Goal: Information Seeking & Learning: Learn about a topic

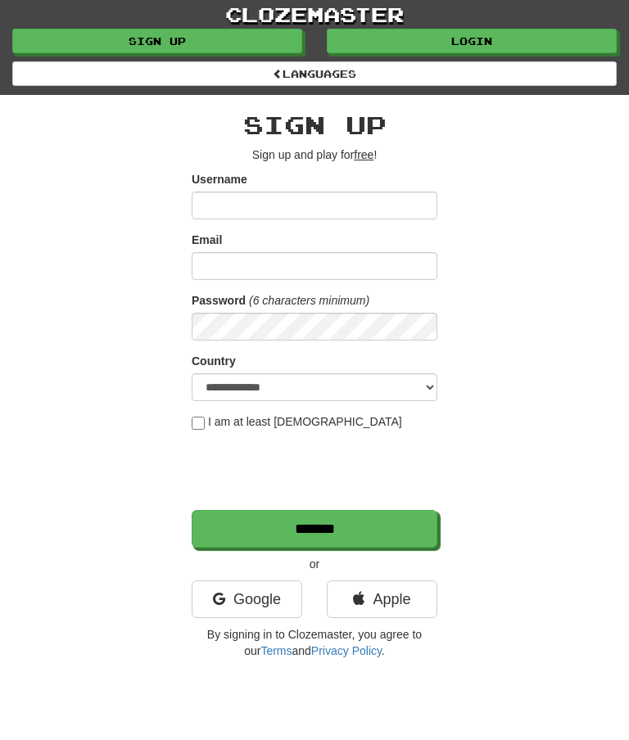
click at [451, 36] on link "Login" at bounding box center [472, 41] width 290 height 25
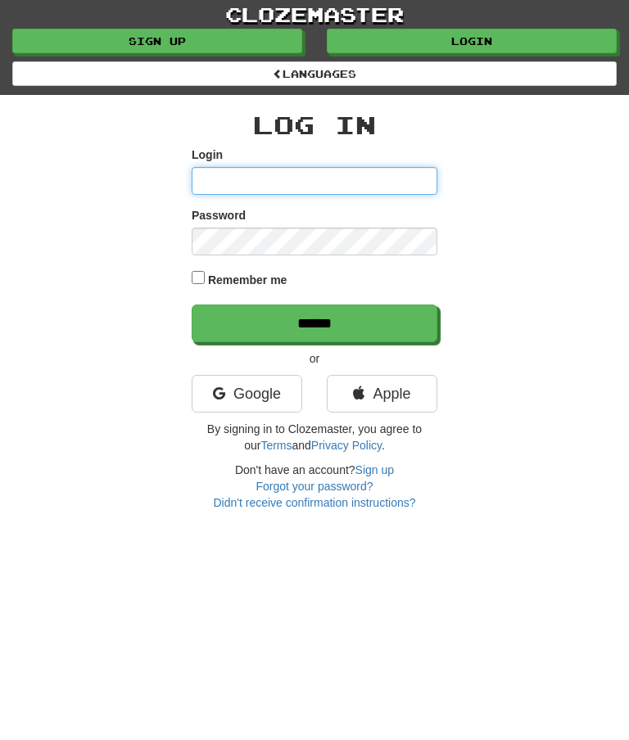
type input "********"
click at [299, 319] on input "******" at bounding box center [315, 324] width 246 height 38
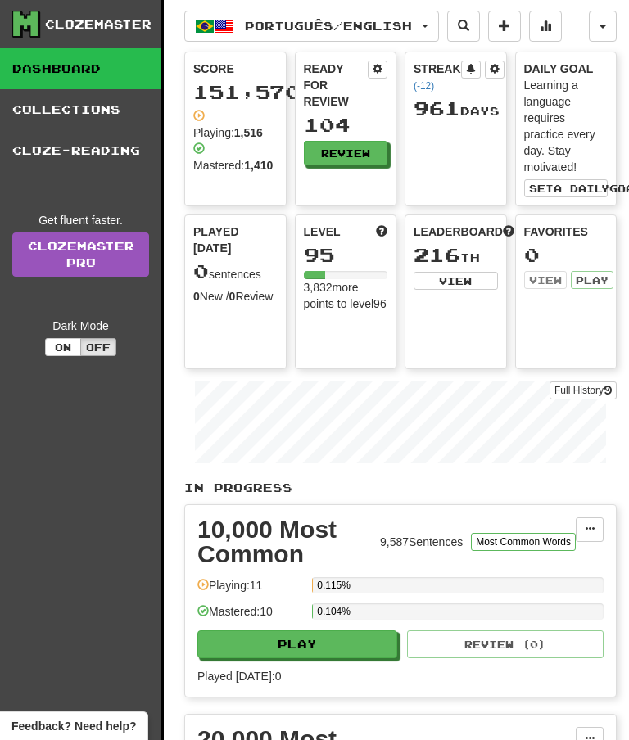
click at [349, 135] on div "104" at bounding box center [346, 125] width 84 height 20
click at [346, 157] on button "Review" at bounding box center [346, 153] width 84 height 25
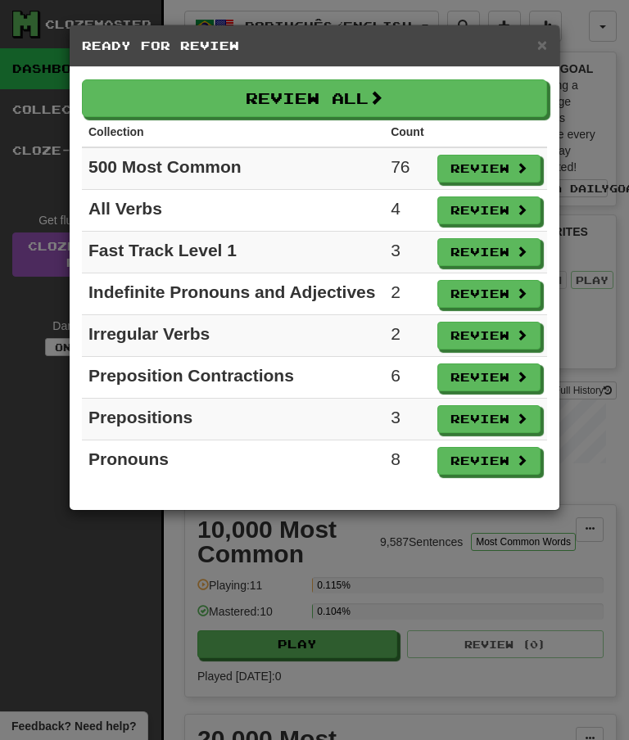
click at [397, 91] on button "Review All" at bounding box center [314, 98] width 465 height 38
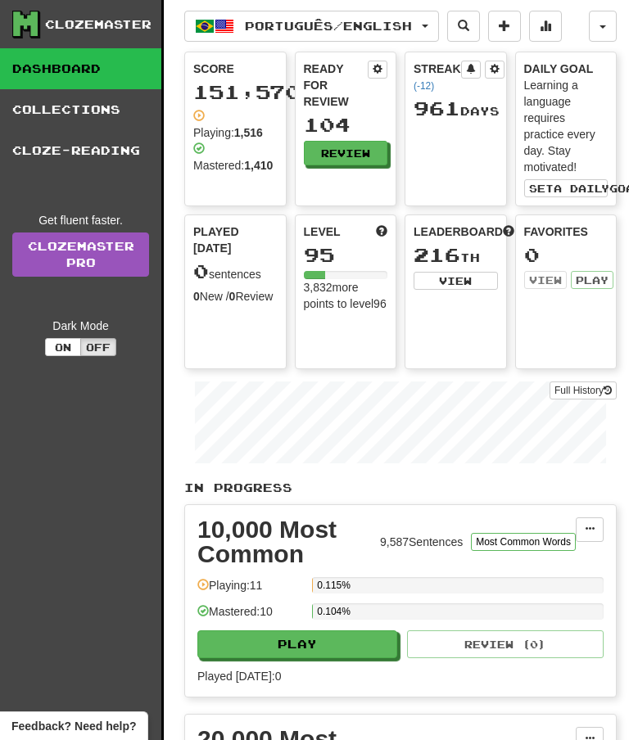
select select "**"
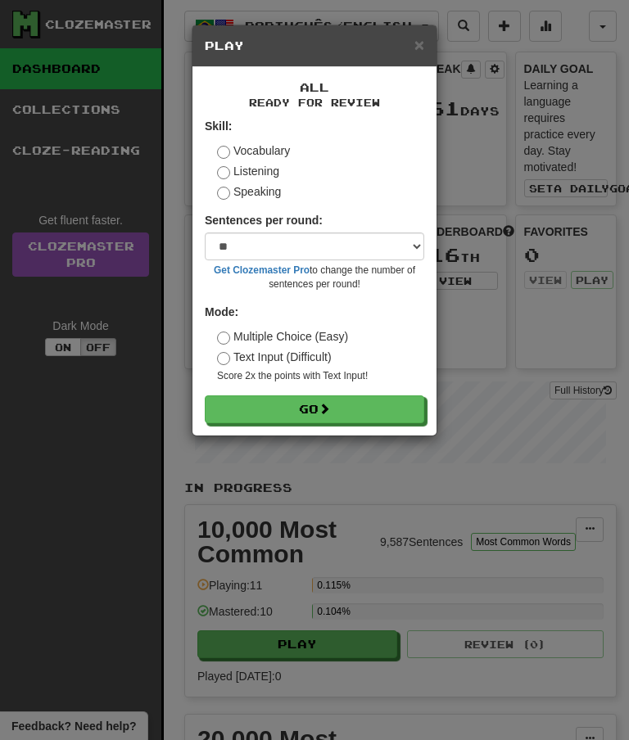
click at [330, 412] on span at bounding box center [324, 408] width 11 height 11
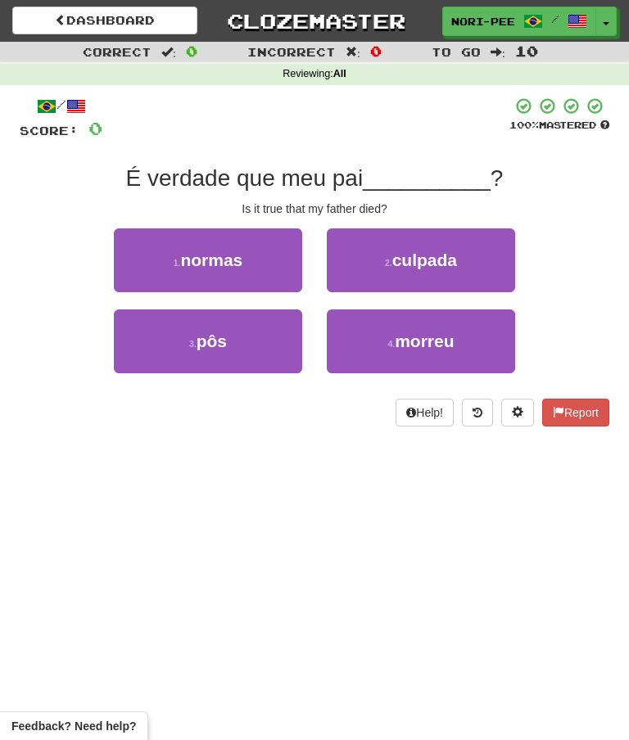
click at [394, 357] on button "4 . morreu" at bounding box center [421, 342] width 188 height 64
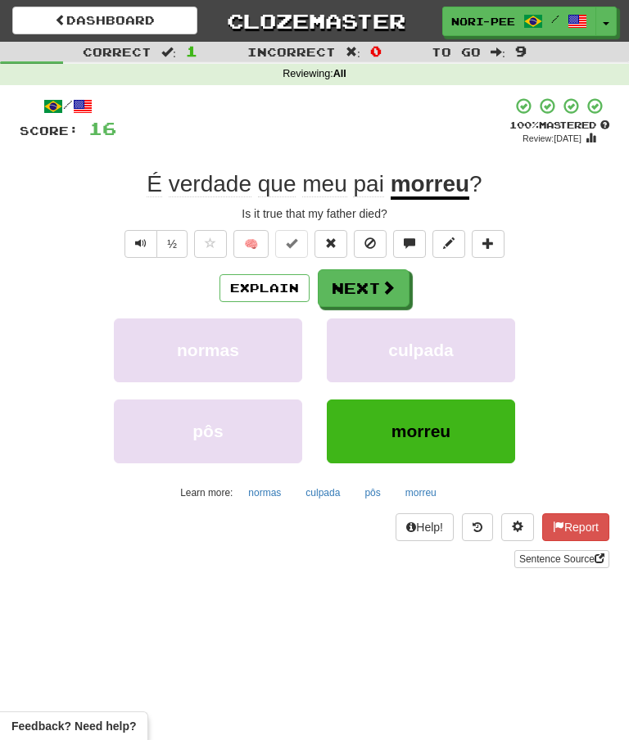
click at [392, 293] on span at bounding box center [388, 287] width 15 height 15
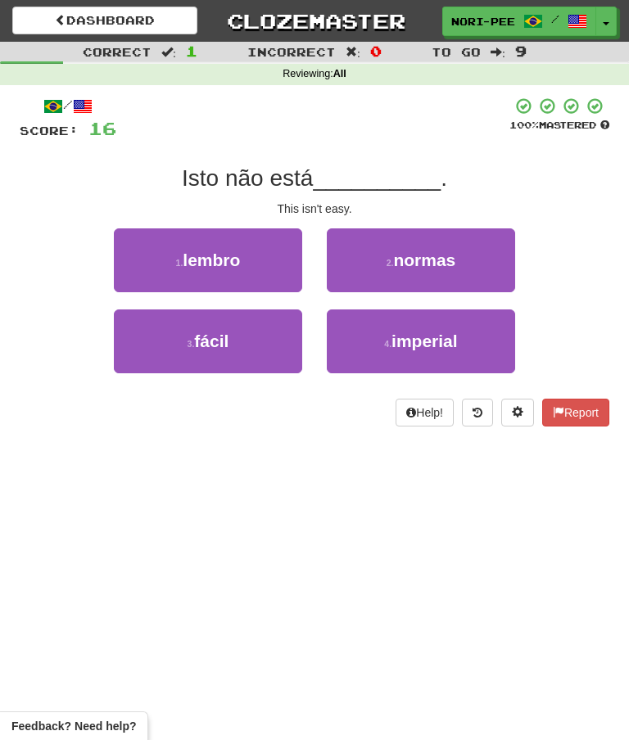
click at [244, 352] on button "3 . fácil" at bounding box center [208, 342] width 188 height 64
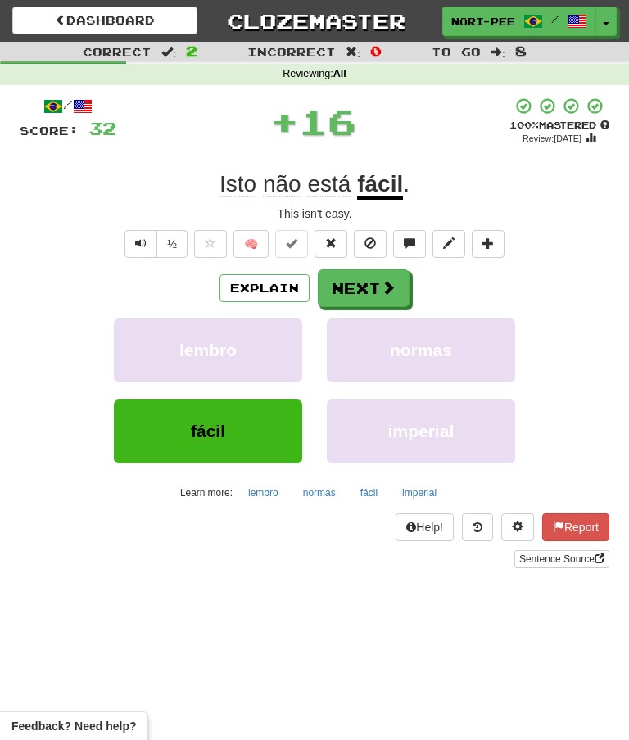
click at [387, 270] on button "Next" at bounding box center [364, 288] width 92 height 38
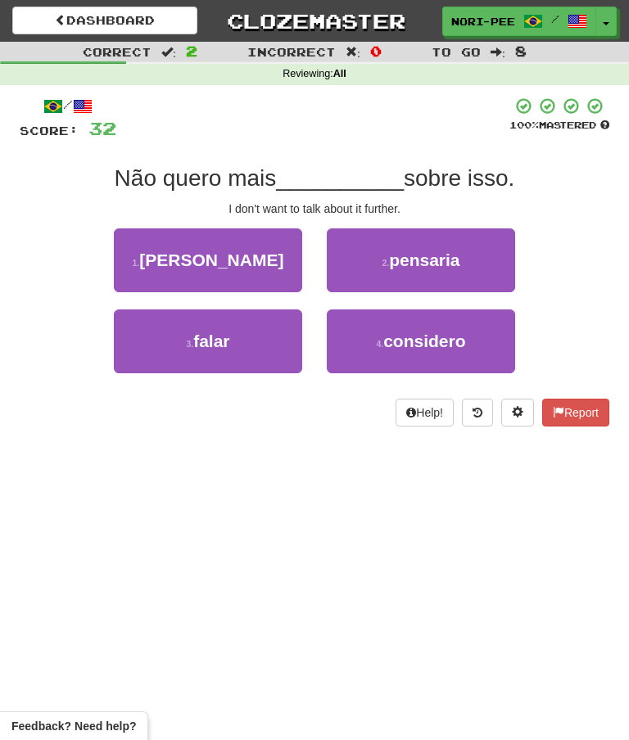
click at [260, 343] on button "3 . falar" at bounding box center [208, 342] width 188 height 64
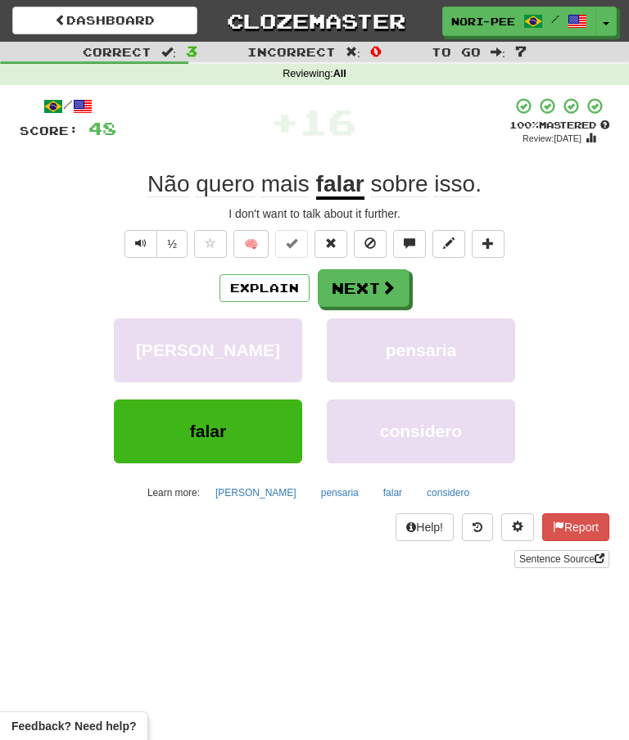
click at [379, 283] on button "Next" at bounding box center [364, 288] width 92 height 38
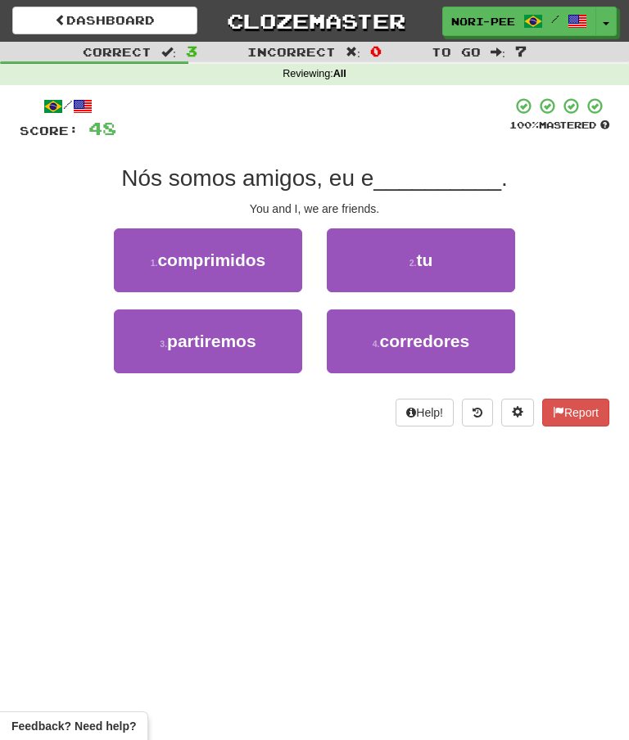
click at [449, 255] on button "2 . tu" at bounding box center [421, 261] width 188 height 64
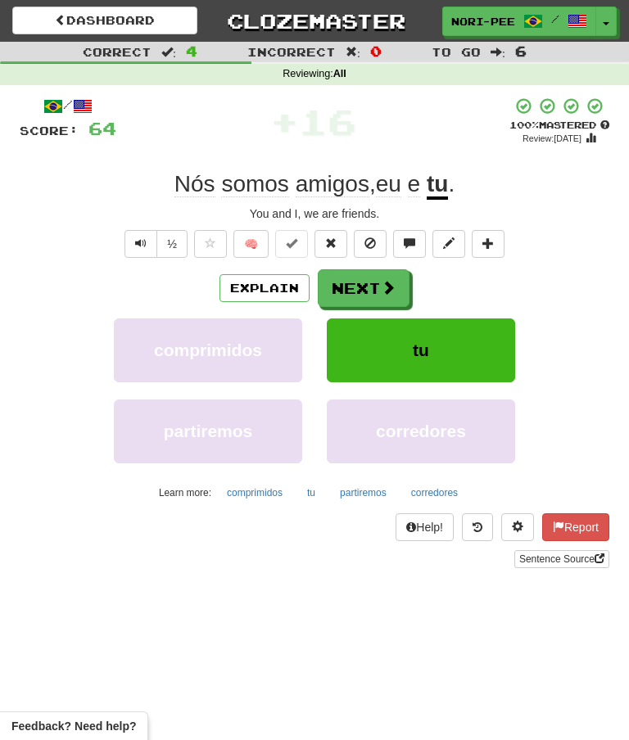
click at [390, 281] on span at bounding box center [388, 287] width 15 height 15
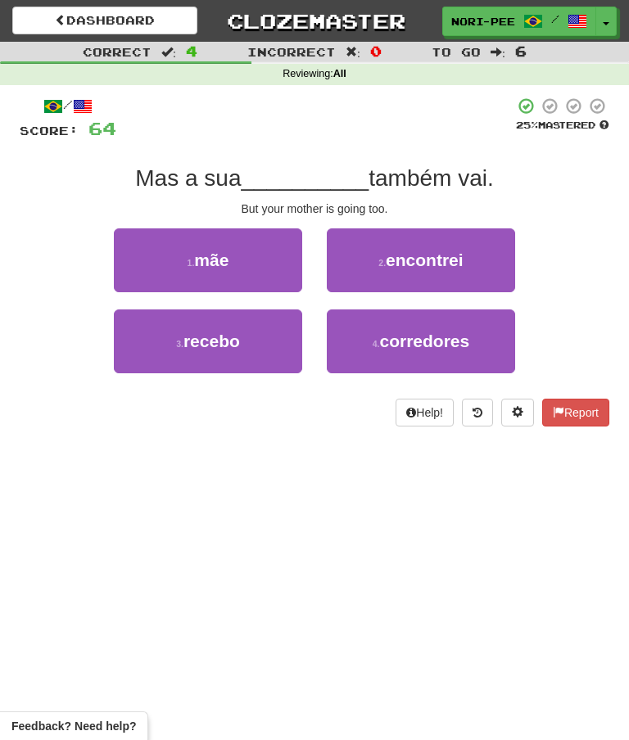
click at [177, 254] on button "1 . mãe" at bounding box center [208, 261] width 188 height 64
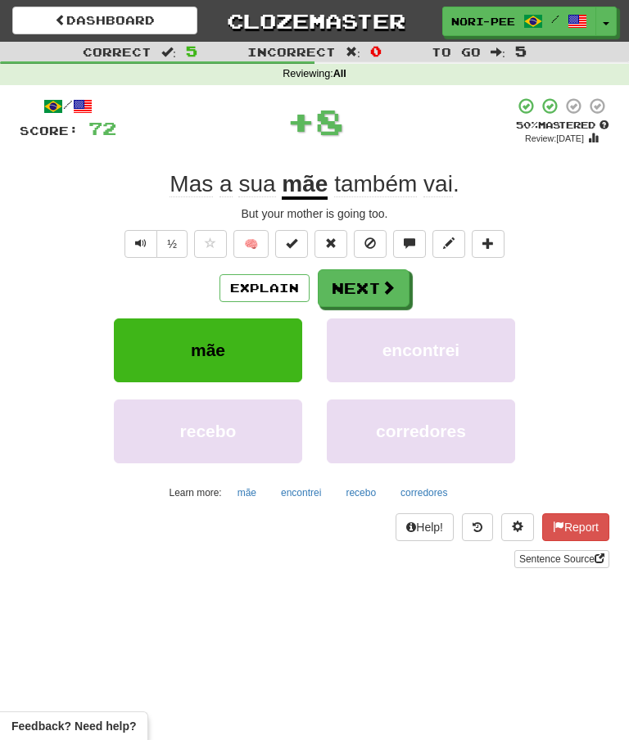
click at [382, 281] on span at bounding box center [388, 287] width 15 height 15
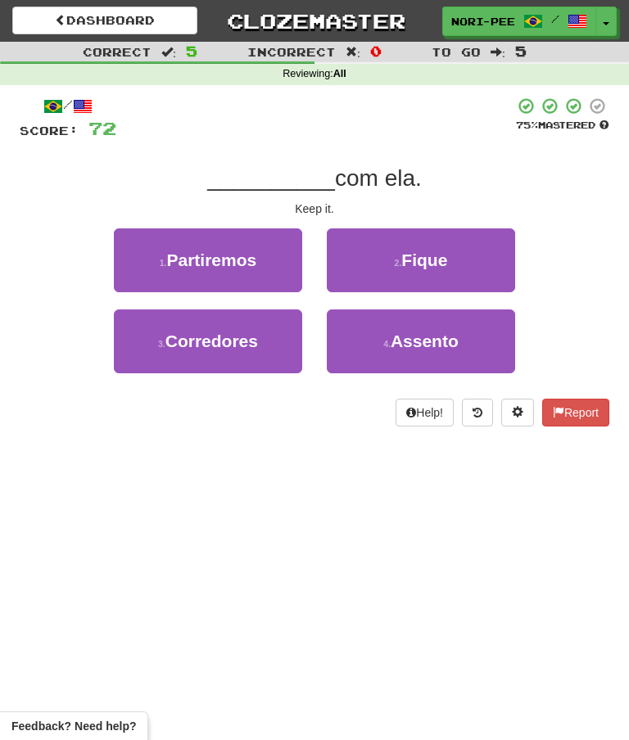
click at [427, 255] on span "Fique" at bounding box center [424, 260] width 46 height 19
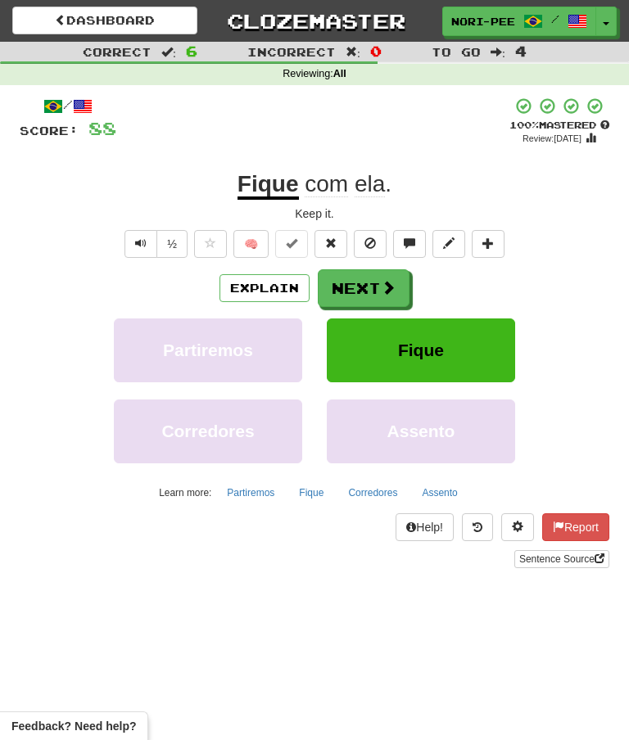
click at [274, 292] on button "Explain" at bounding box center [265, 288] width 90 height 28
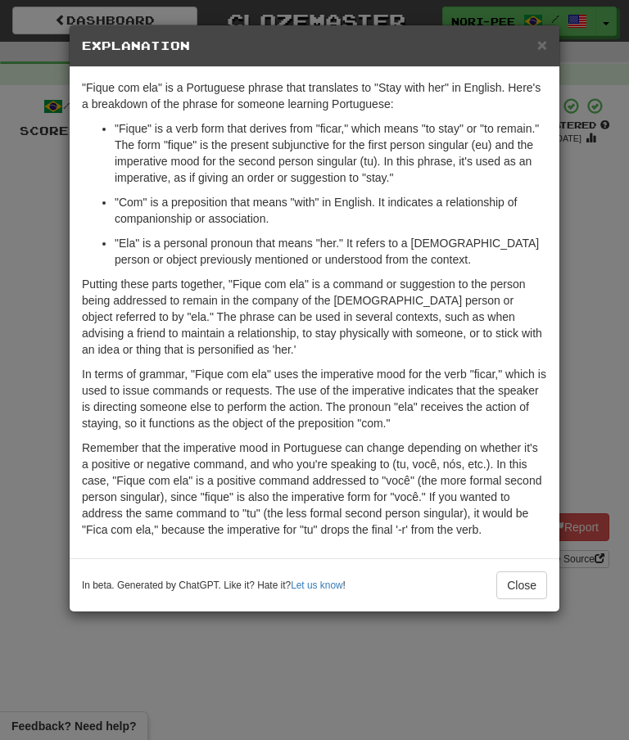
click at [532, 584] on button "Close" at bounding box center [521, 586] width 51 height 28
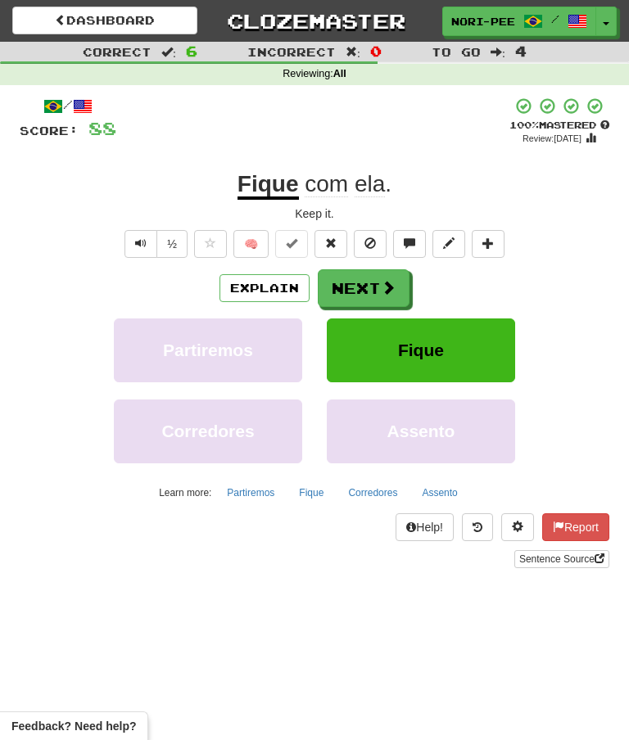
click at [375, 285] on button "Next" at bounding box center [364, 288] width 92 height 38
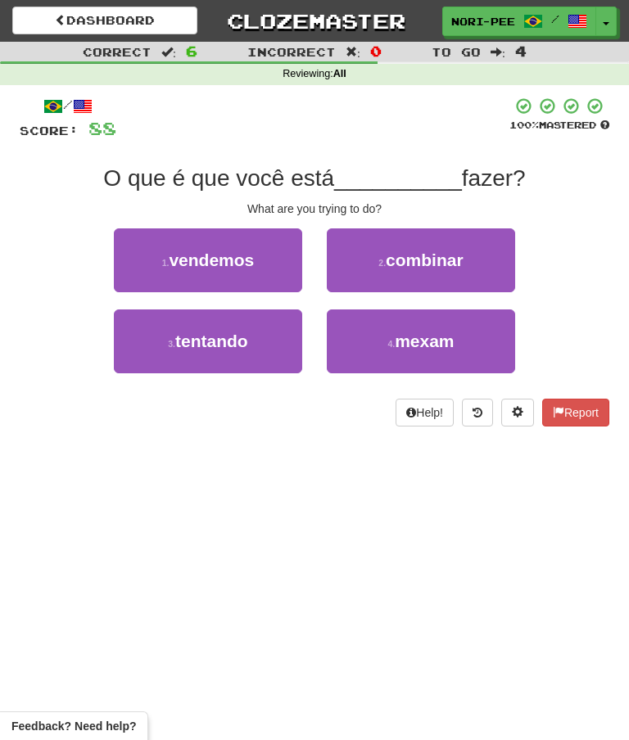
click at [257, 327] on button "3 . tentando" at bounding box center [208, 342] width 188 height 64
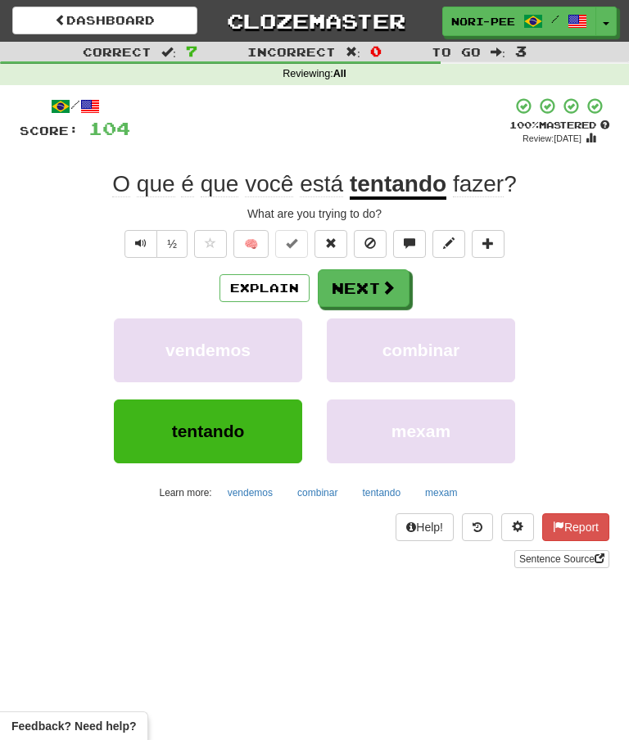
click at [381, 280] on span at bounding box center [388, 287] width 15 height 15
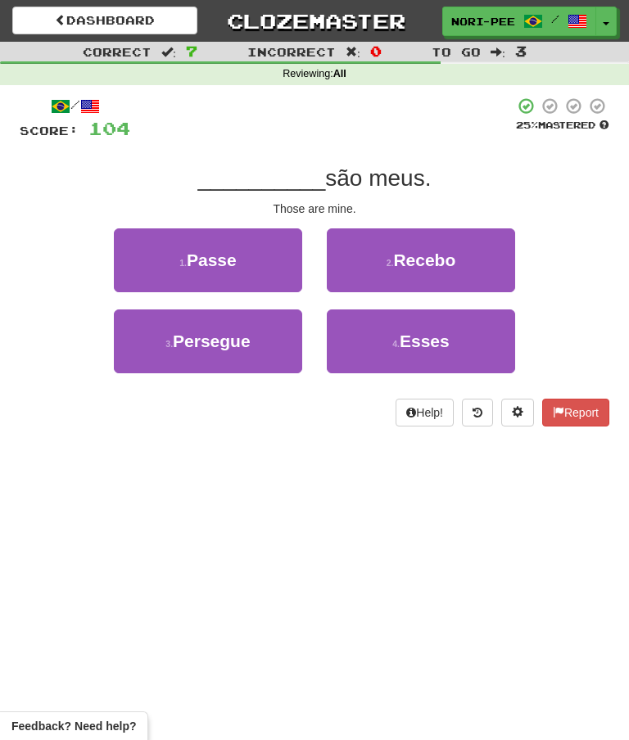
click at [420, 337] on span "Esses" at bounding box center [425, 341] width 50 height 19
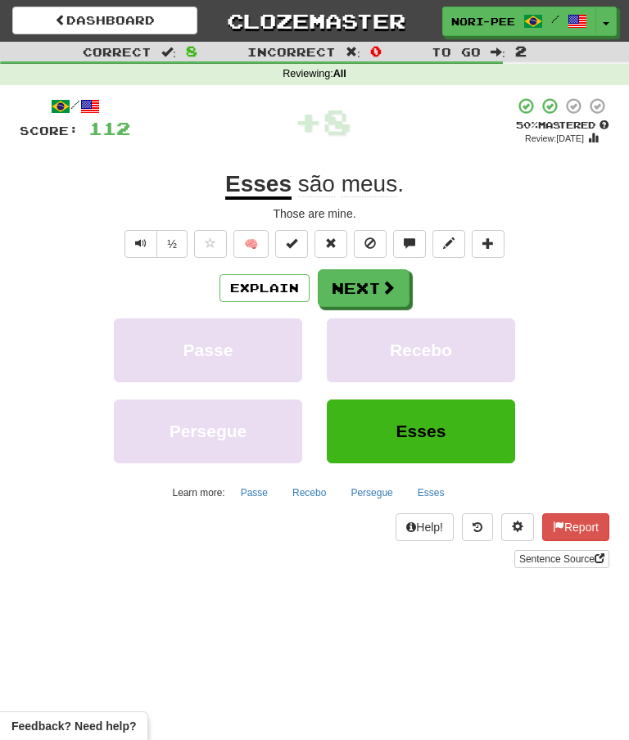
click at [357, 280] on button "Next" at bounding box center [364, 288] width 92 height 38
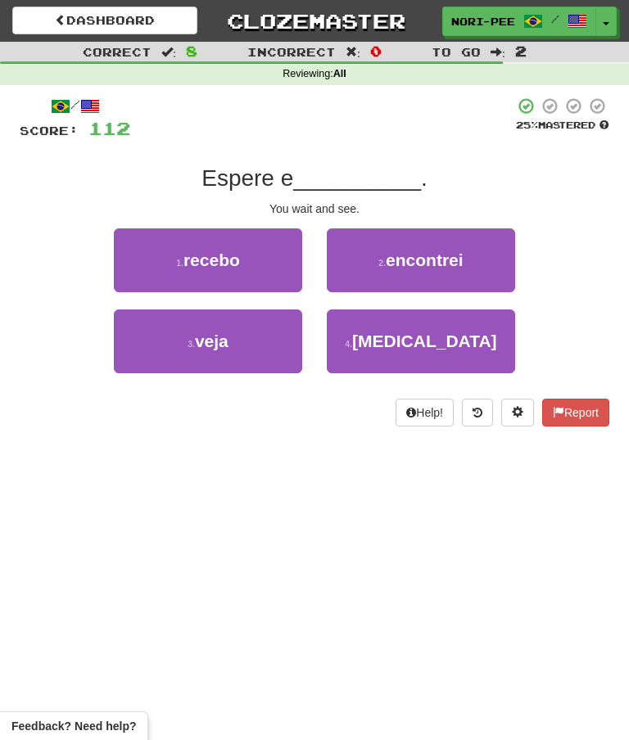
click at [247, 344] on button "3 . veja" at bounding box center [208, 342] width 188 height 64
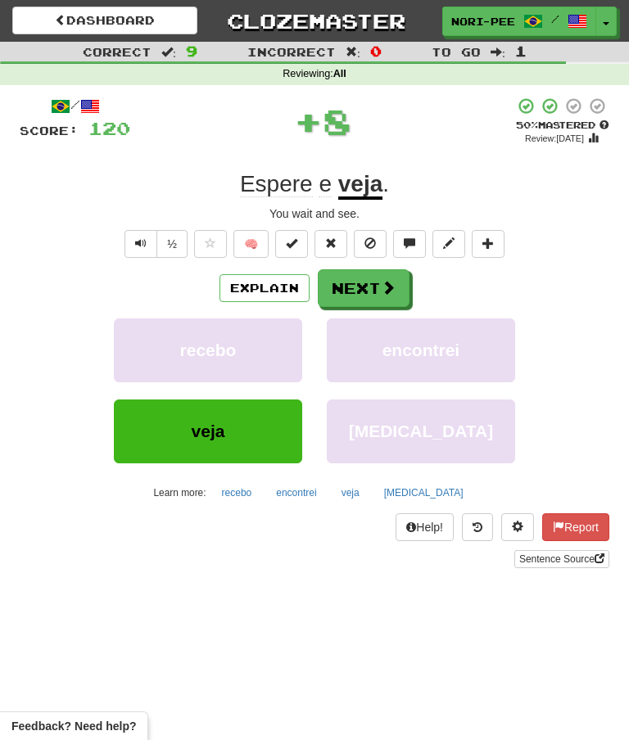
click at [373, 281] on button "Next" at bounding box center [364, 288] width 92 height 38
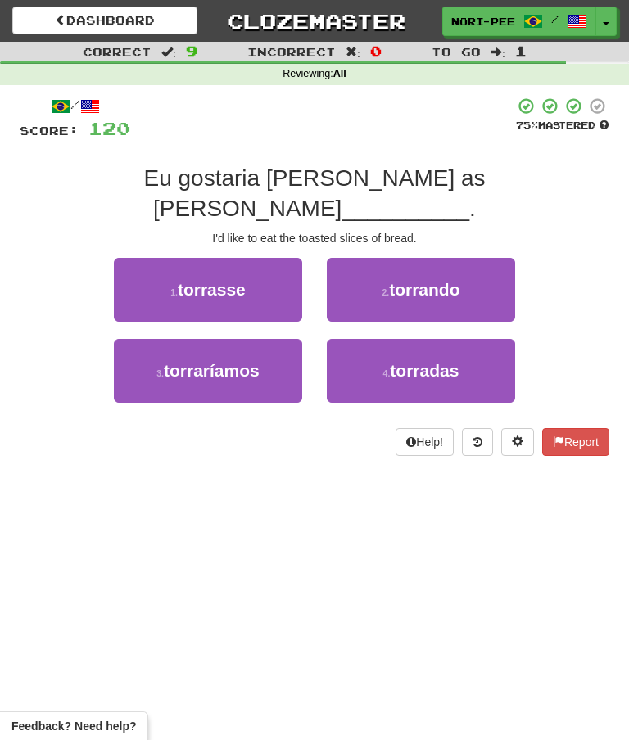
click at [412, 361] on span "torradas" at bounding box center [424, 370] width 69 height 19
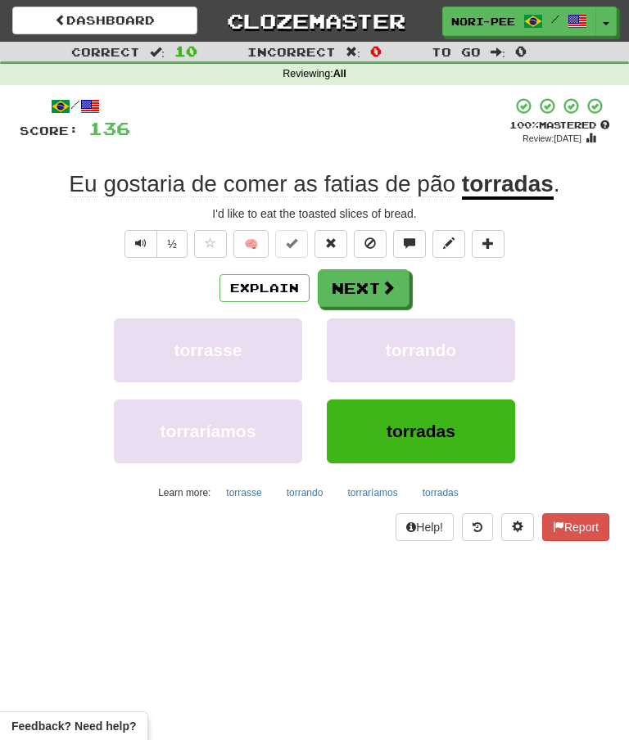
click at [387, 269] on button "Next" at bounding box center [364, 288] width 92 height 38
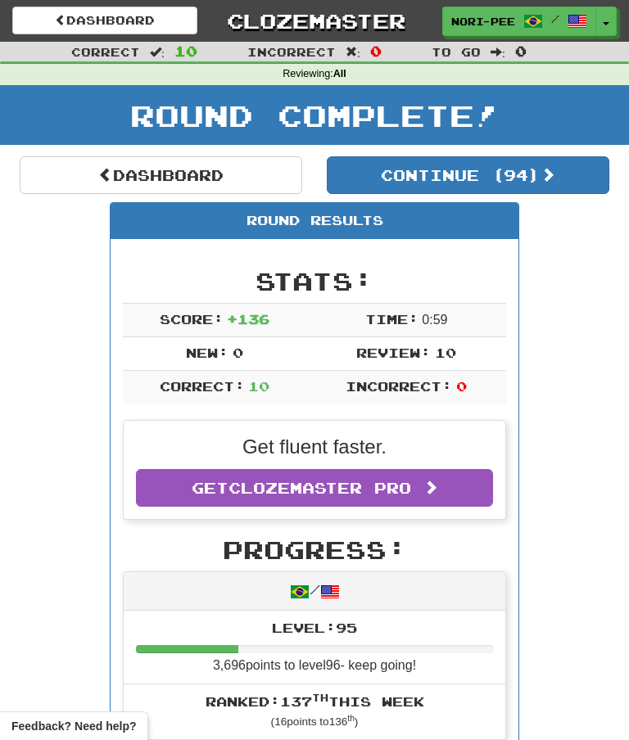
click at [609, 22] on span "button" at bounding box center [606, 23] width 7 height 3
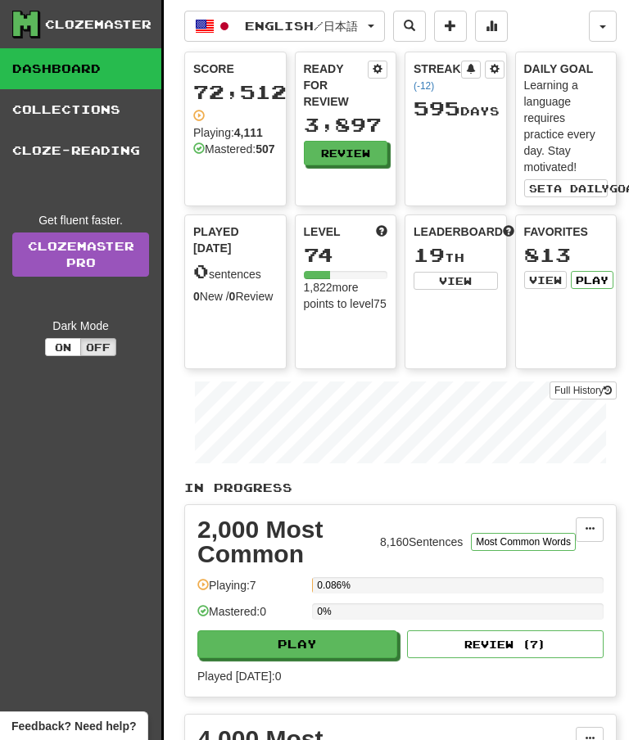
click at [598, 282] on button "Play" at bounding box center [592, 280] width 43 height 18
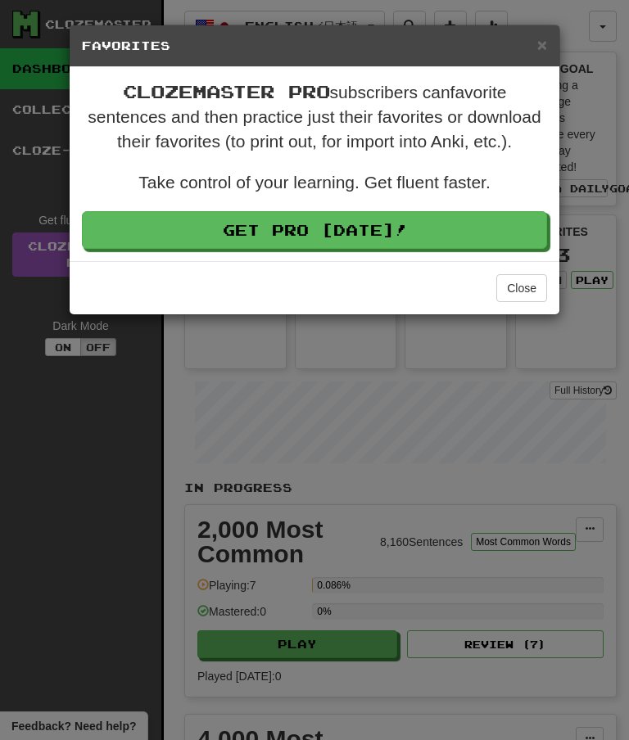
click at [529, 287] on button "Close" at bounding box center [521, 288] width 51 height 28
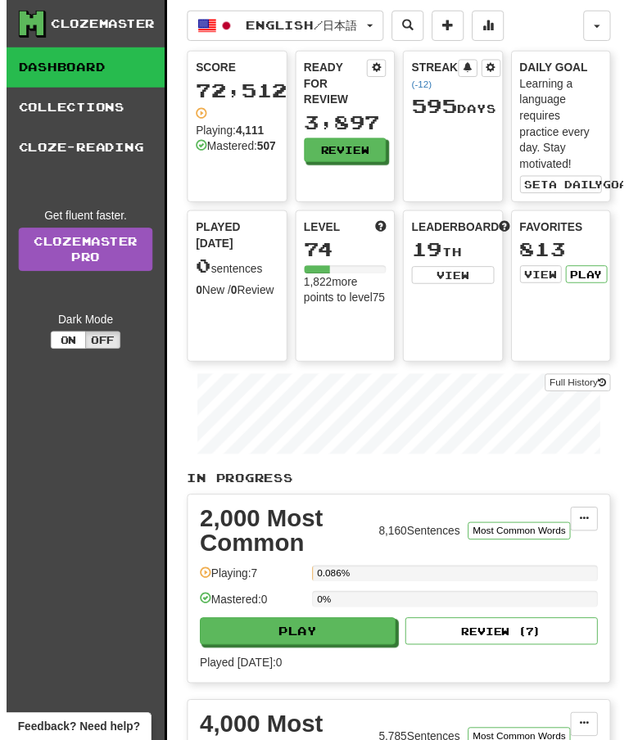
scroll to position [2, 0]
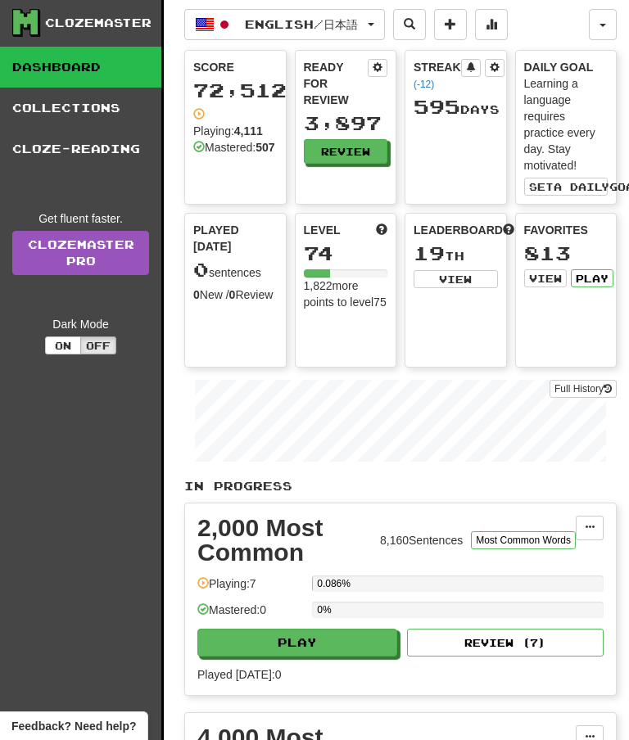
click at [79, 108] on link "Collections" at bounding box center [80, 108] width 161 height 41
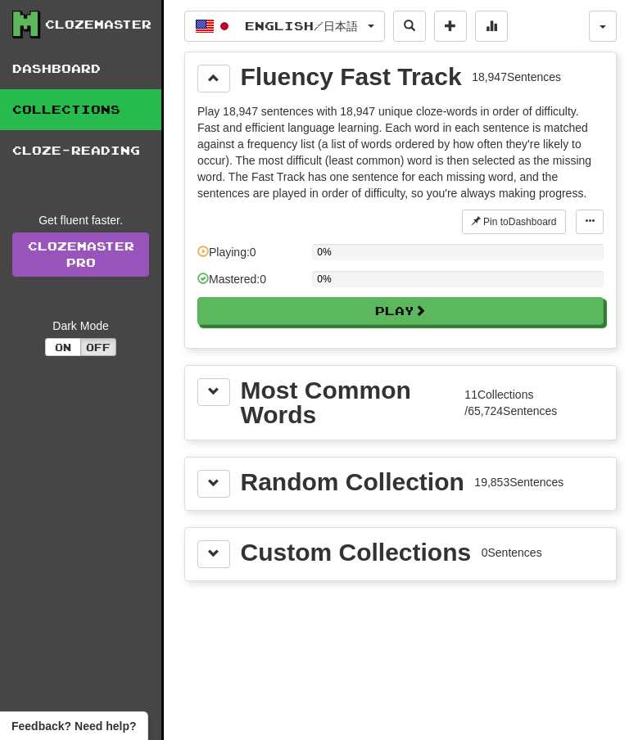
click at [218, 72] on span at bounding box center [213, 77] width 11 height 11
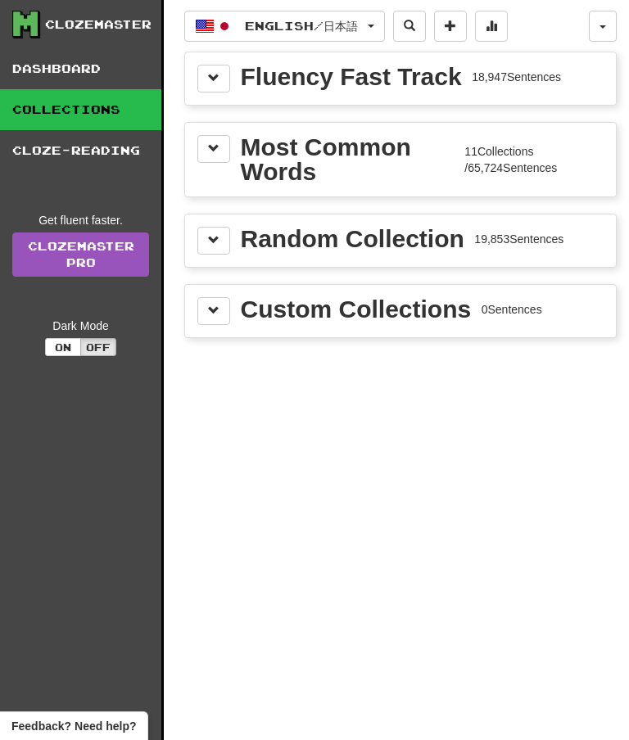
click at [211, 140] on button at bounding box center [213, 149] width 33 height 28
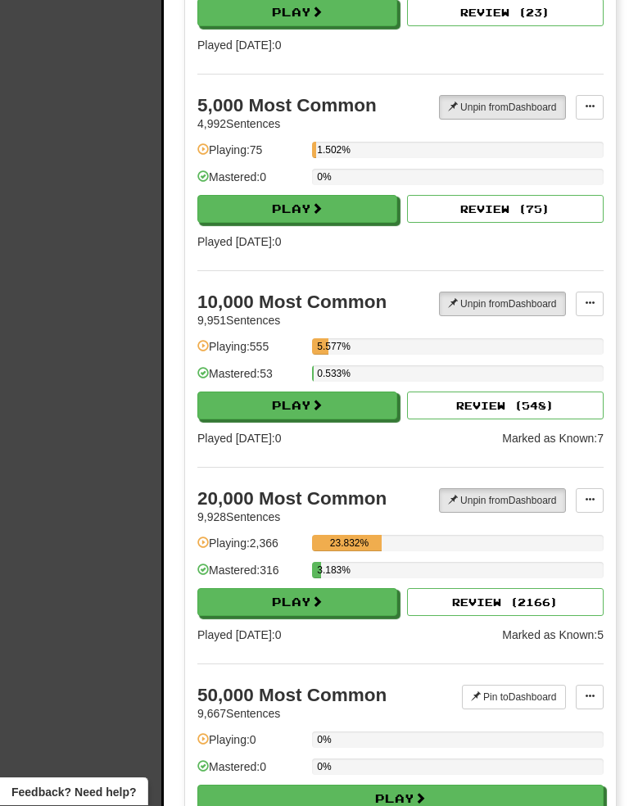
click at [334, 598] on button "Play" at bounding box center [297, 603] width 200 height 28
select select "**"
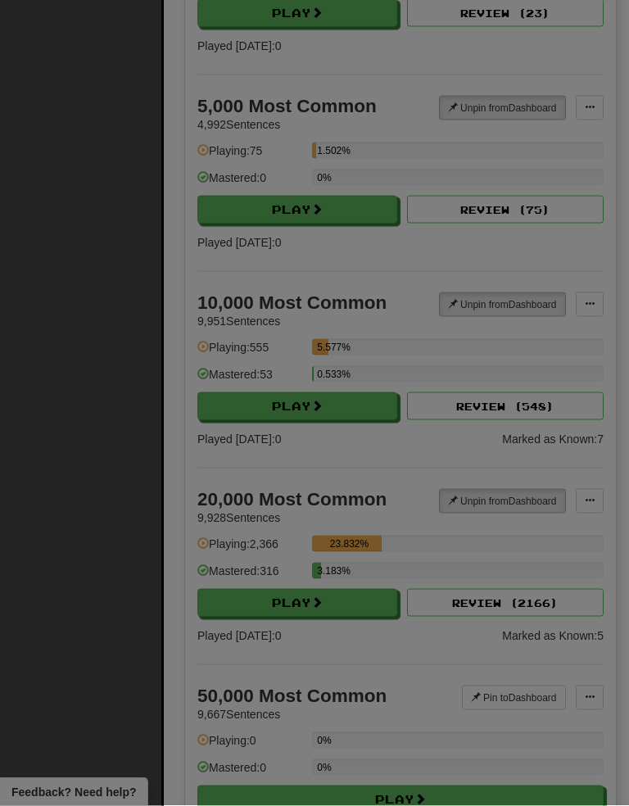
scroll to position [1267, 0]
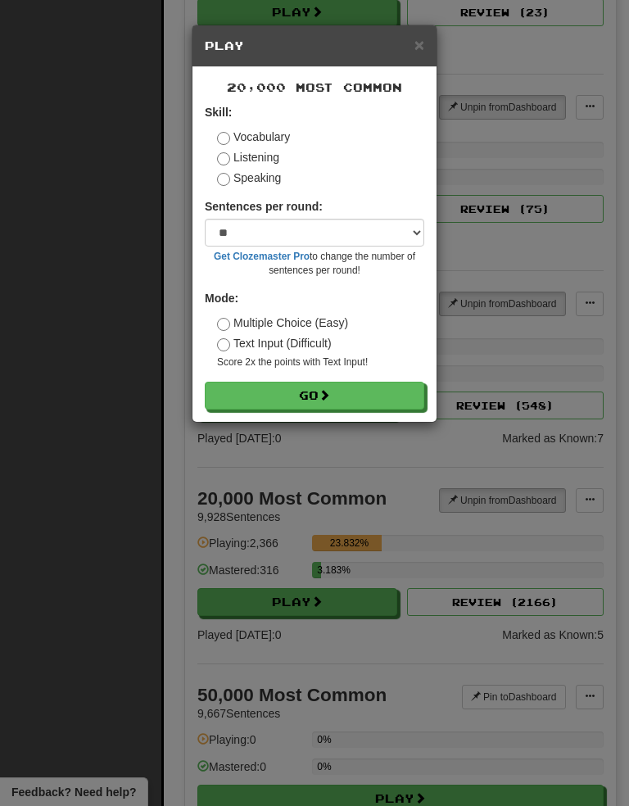
click at [315, 390] on button "Go" at bounding box center [315, 396] width 220 height 28
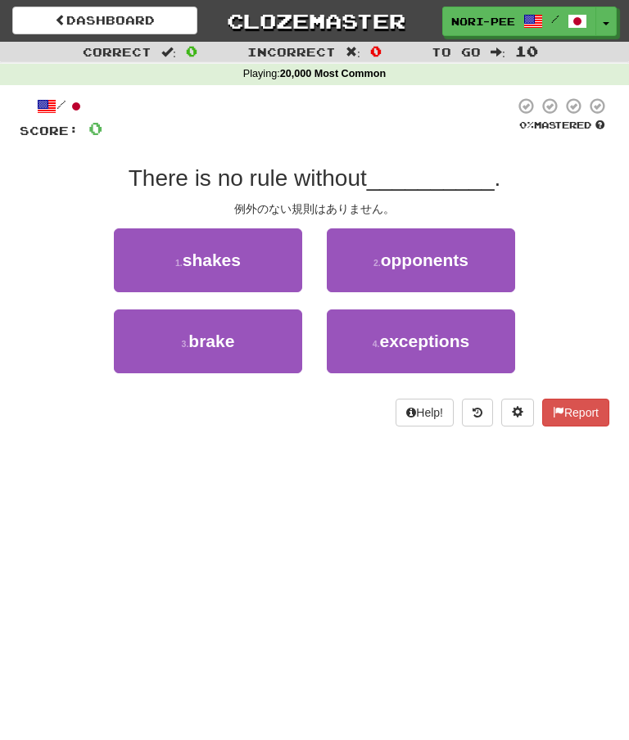
click at [469, 339] on span "exceptions" at bounding box center [424, 341] width 90 height 19
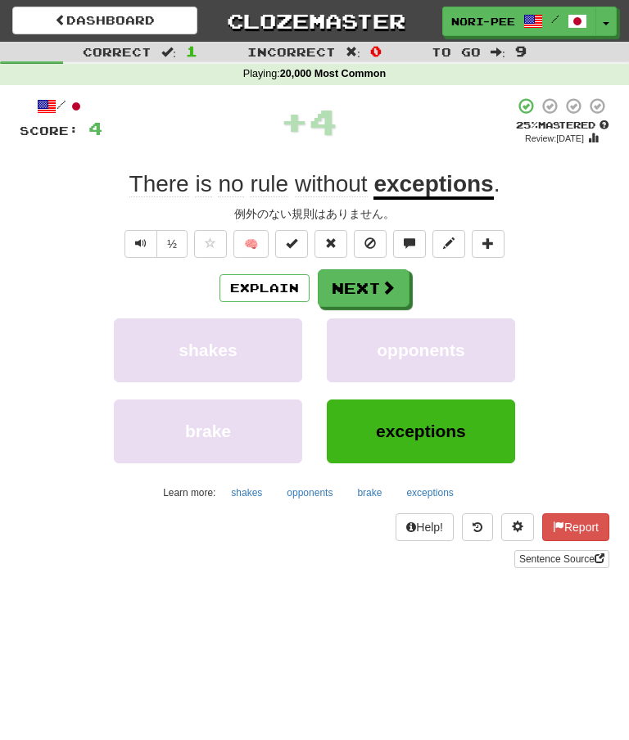
click at [378, 279] on button "Next" at bounding box center [364, 288] width 92 height 38
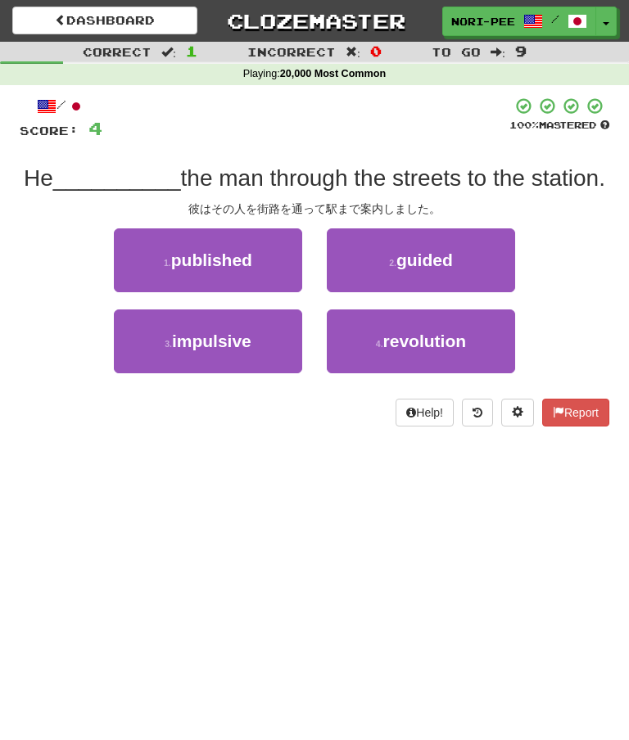
click at [477, 251] on button "2 . guided" at bounding box center [421, 261] width 188 height 64
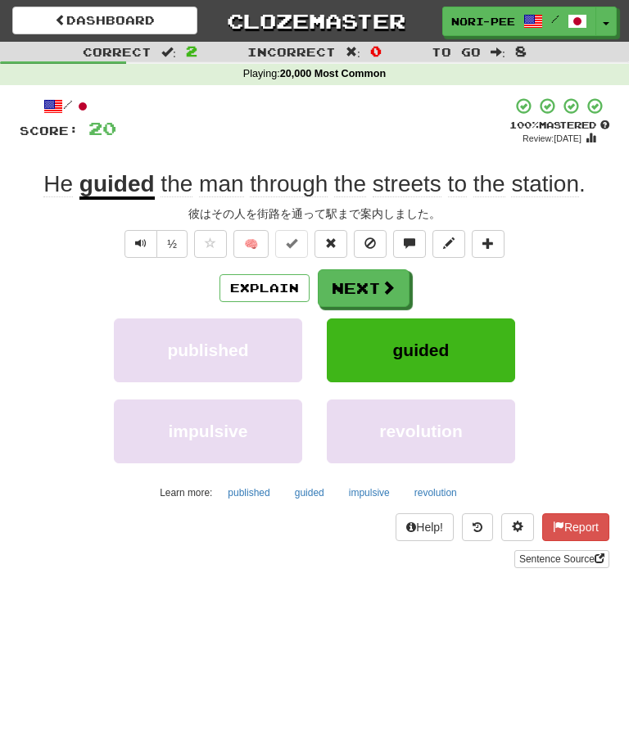
click at [373, 285] on button "Next" at bounding box center [364, 288] width 92 height 38
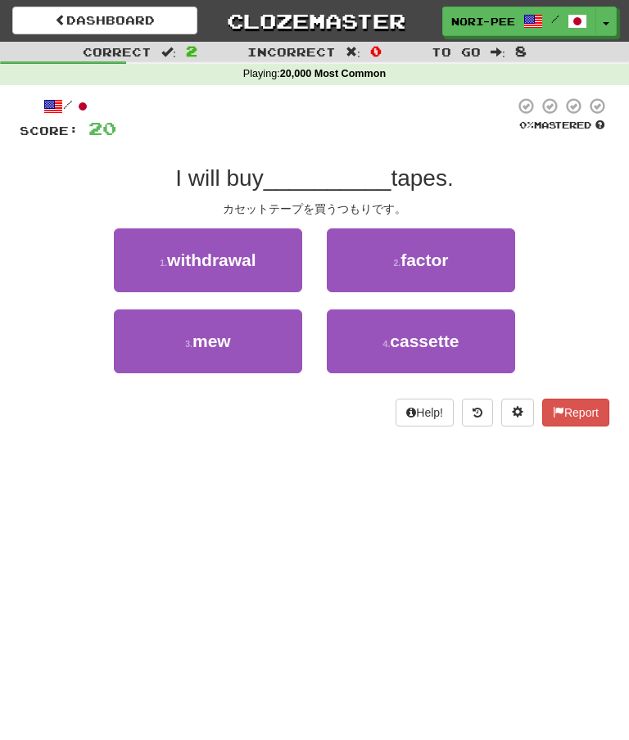
click at [390, 341] on small "4 ." at bounding box center [386, 344] width 7 height 10
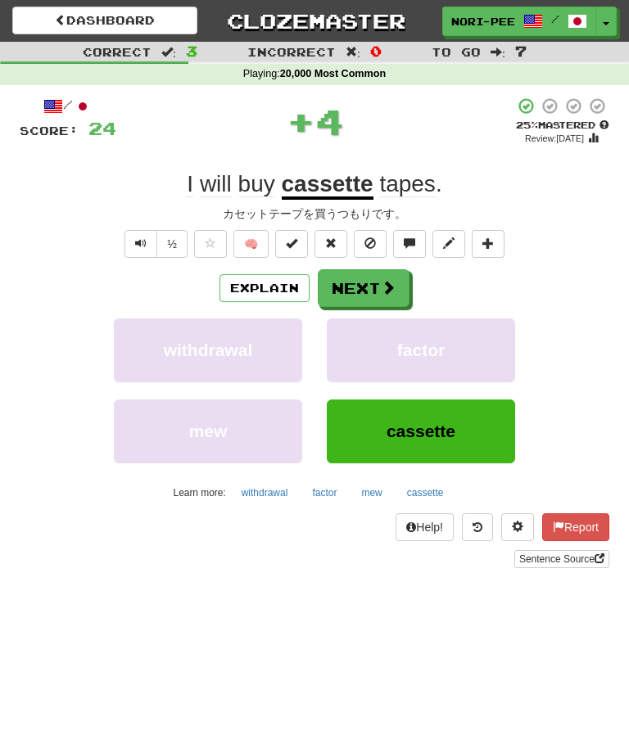
click at [377, 287] on button "Next" at bounding box center [364, 288] width 92 height 38
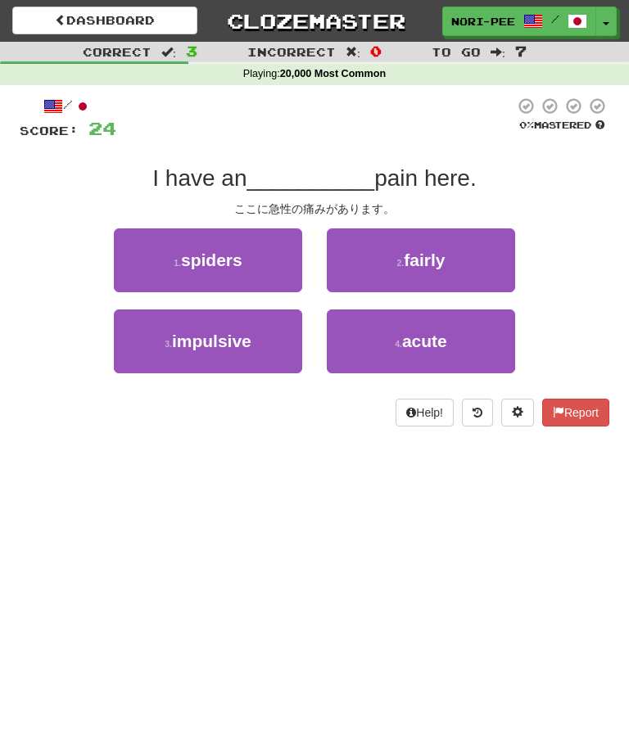
click at [256, 342] on button "3 . impulsive" at bounding box center [208, 342] width 188 height 64
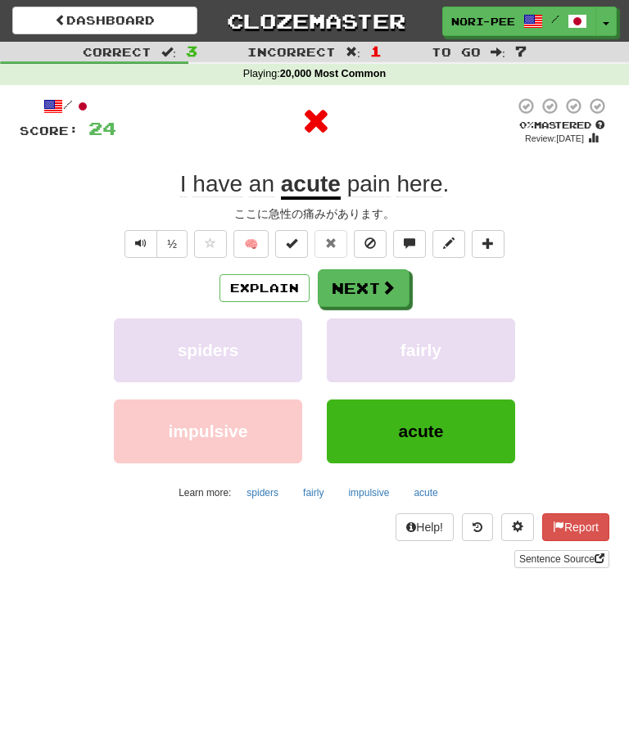
click at [270, 286] on button "Explain" at bounding box center [265, 288] width 90 height 28
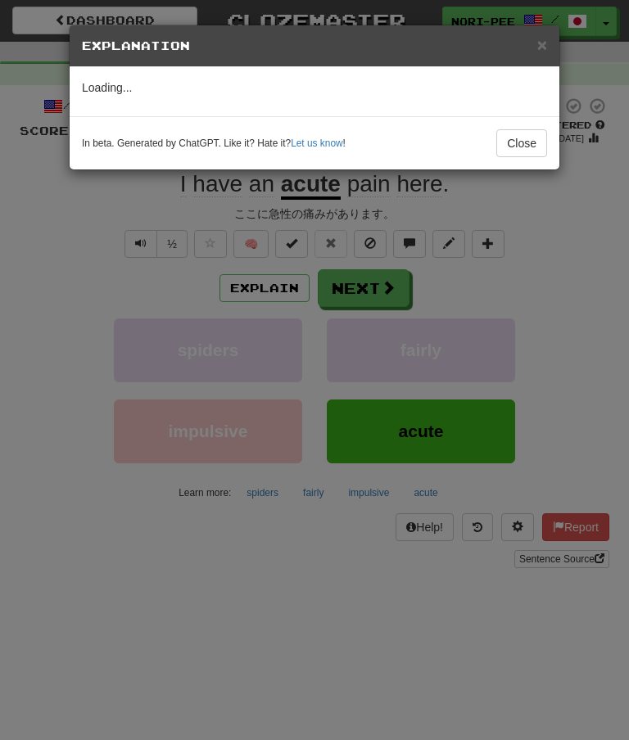
click at [527, 138] on button "Close" at bounding box center [521, 143] width 51 height 28
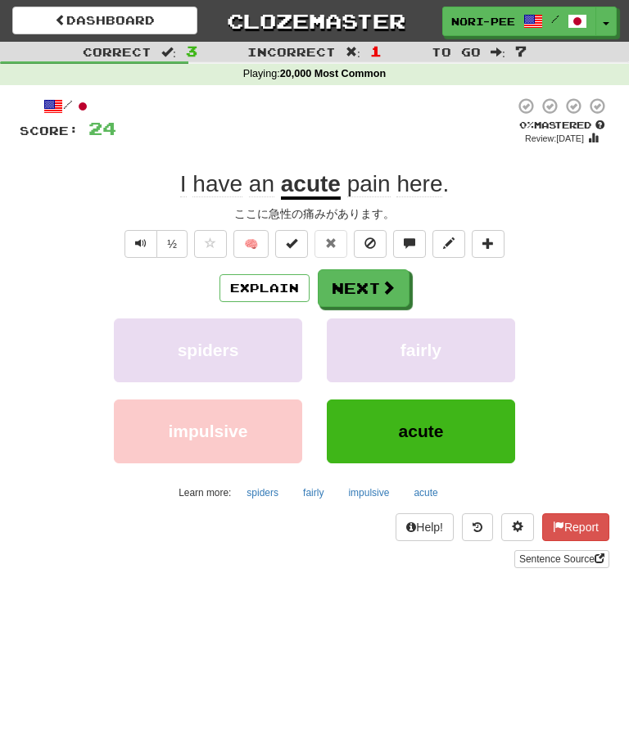
click at [369, 499] on button "impulsive" at bounding box center [368, 493] width 59 height 25
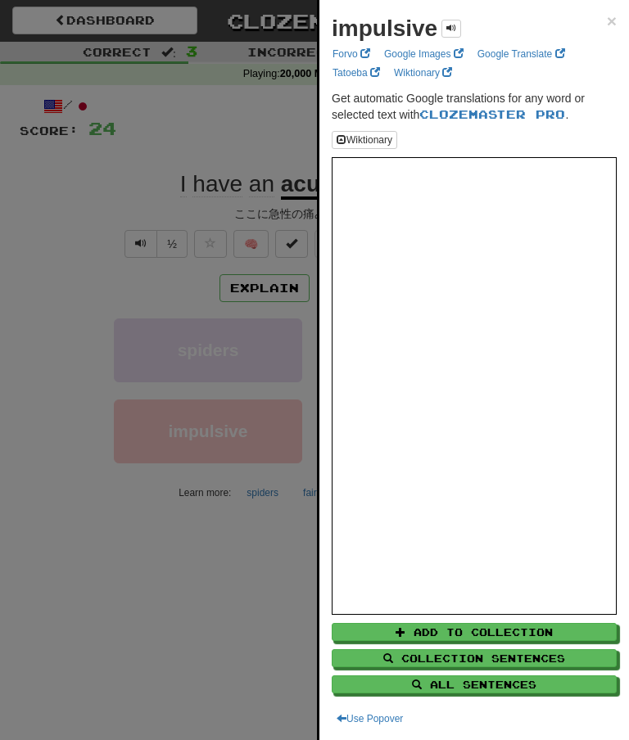
click at [227, 567] on div at bounding box center [314, 370] width 629 height 740
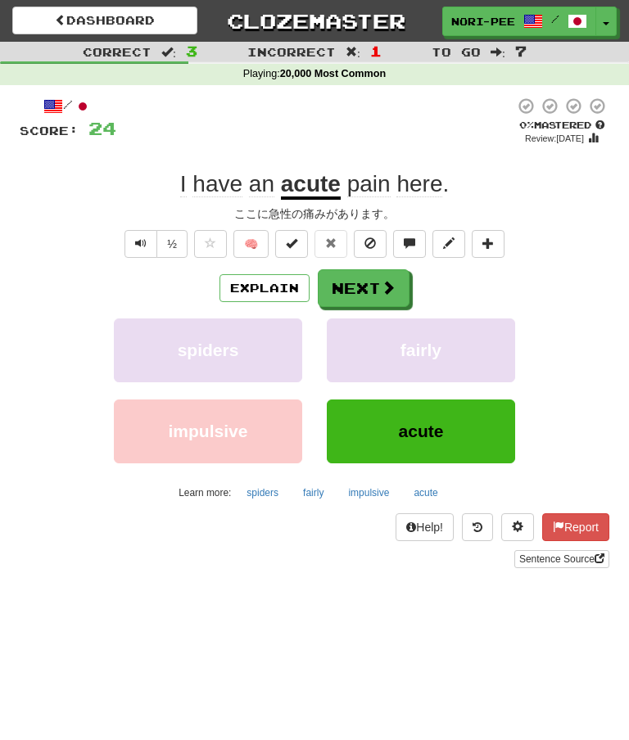
click at [370, 285] on button "Next" at bounding box center [364, 288] width 92 height 38
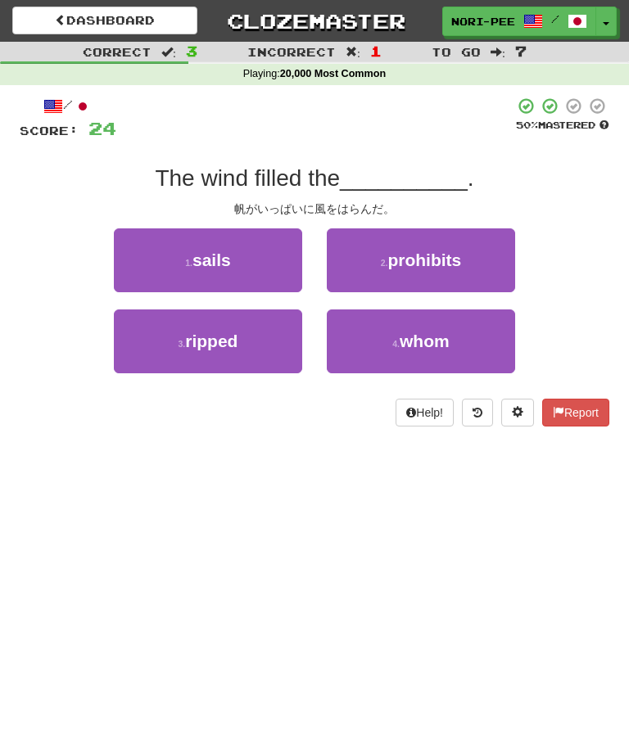
click at [233, 242] on button "1 . sails" at bounding box center [208, 261] width 188 height 64
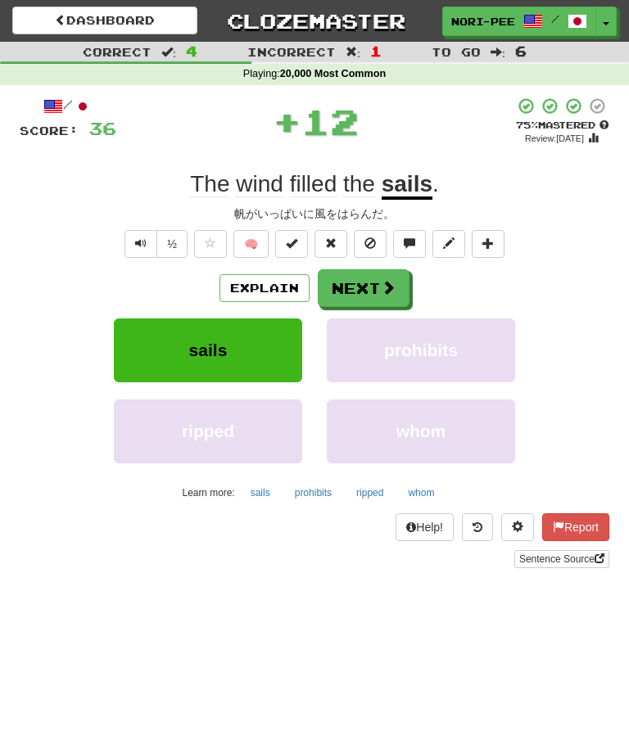
click at [376, 289] on button "Next" at bounding box center [364, 288] width 92 height 38
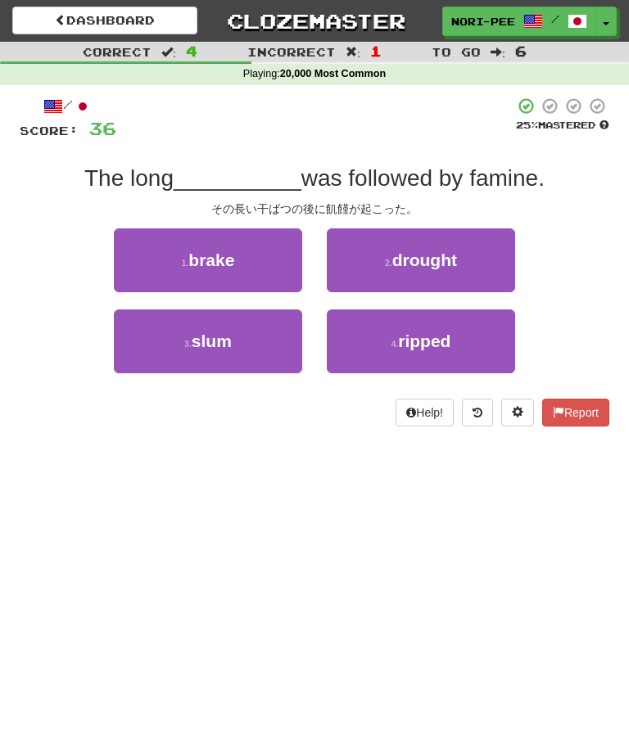
click at [462, 257] on button "2 . drought" at bounding box center [421, 261] width 188 height 64
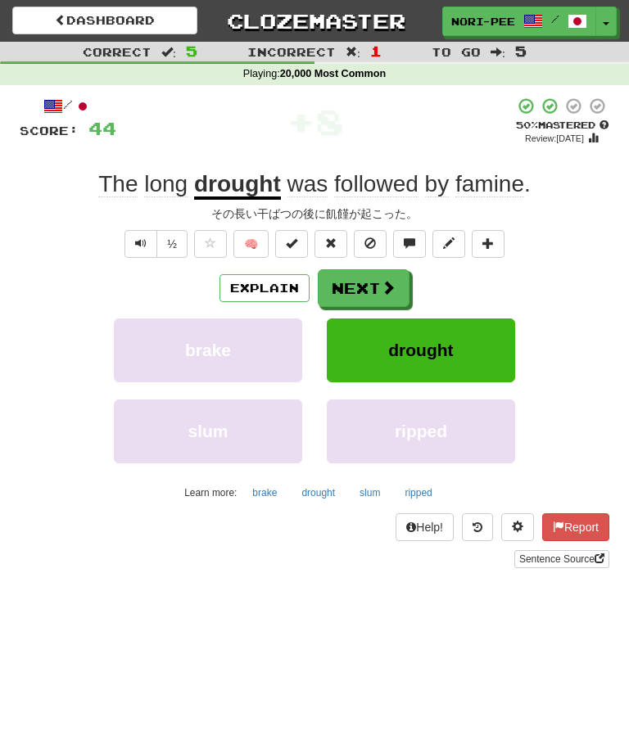
click at [375, 283] on button "Next" at bounding box center [364, 288] width 92 height 38
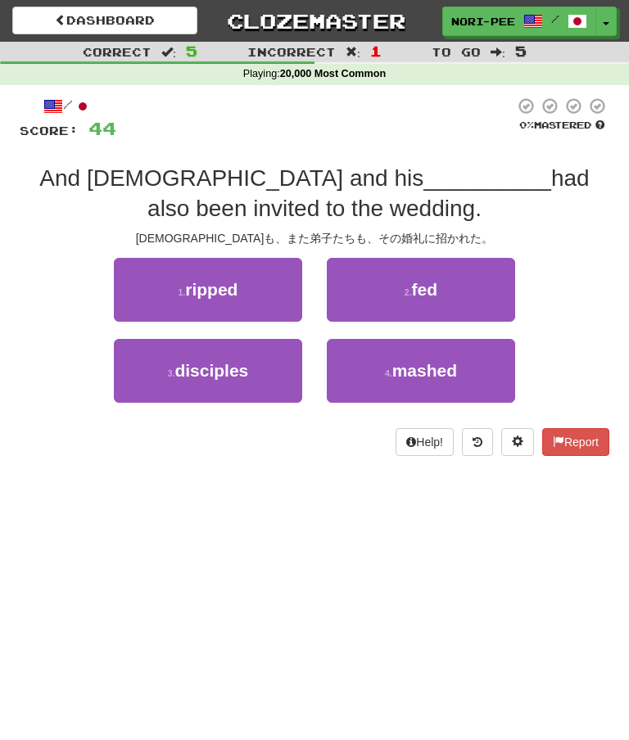
click at [247, 380] on button "3 . disciples" at bounding box center [208, 371] width 188 height 64
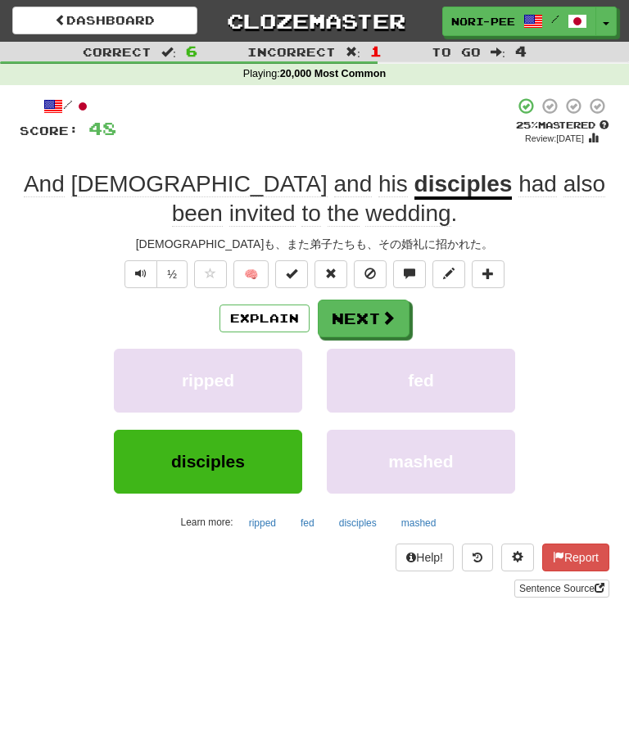
click at [265, 314] on button "Explain" at bounding box center [265, 319] width 90 height 28
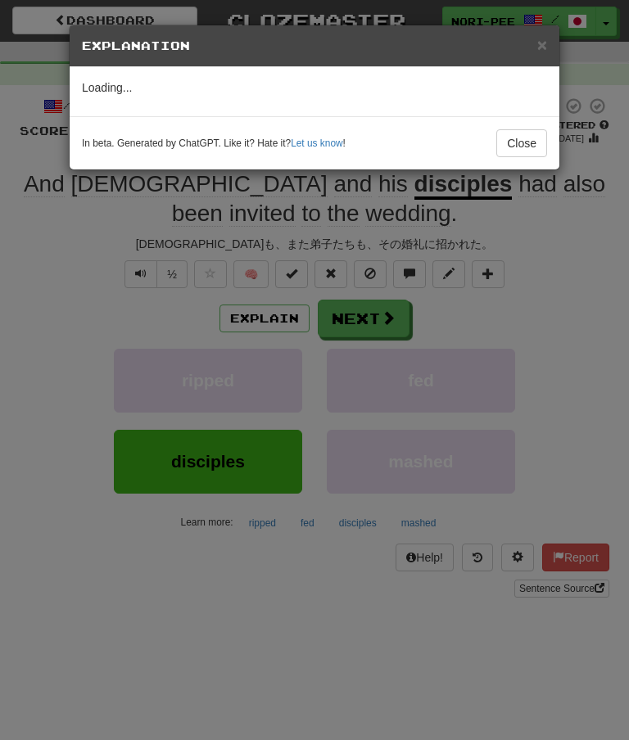
click at [524, 131] on button "Close" at bounding box center [521, 143] width 51 height 28
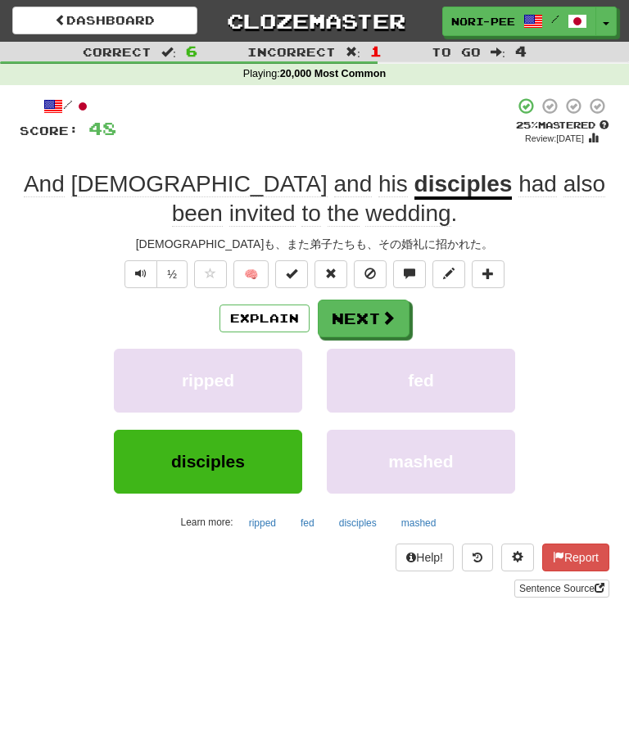
click at [353, 313] on button "Next" at bounding box center [364, 319] width 92 height 38
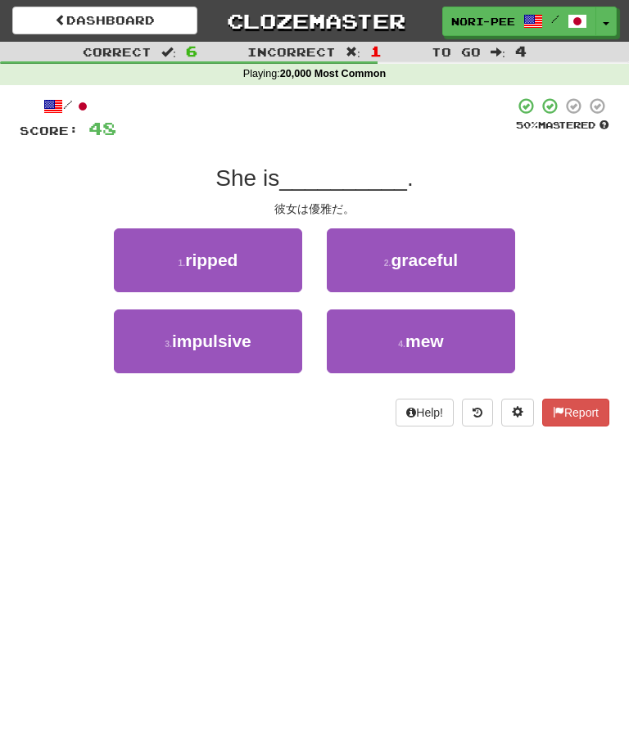
click at [466, 251] on button "2 . graceful" at bounding box center [421, 261] width 188 height 64
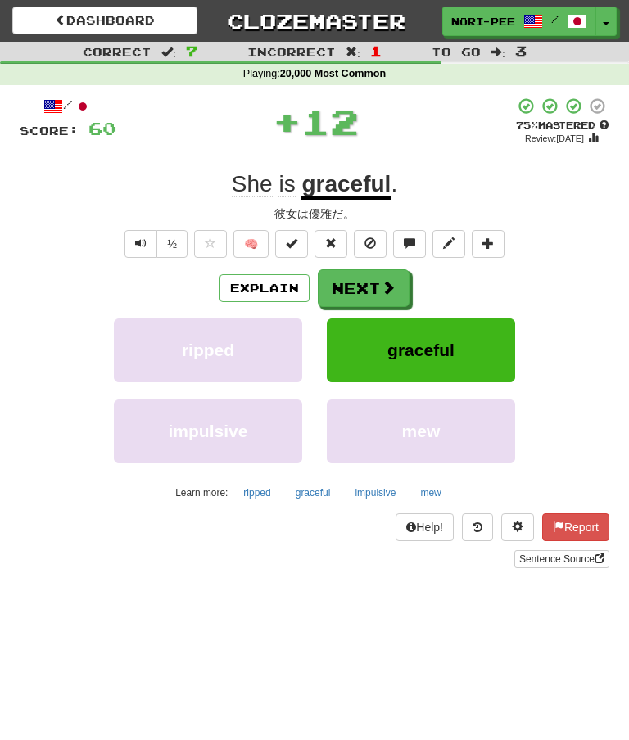
click at [360, 290] on button "Next" at bounding box center [364, 288] width 92 height 38
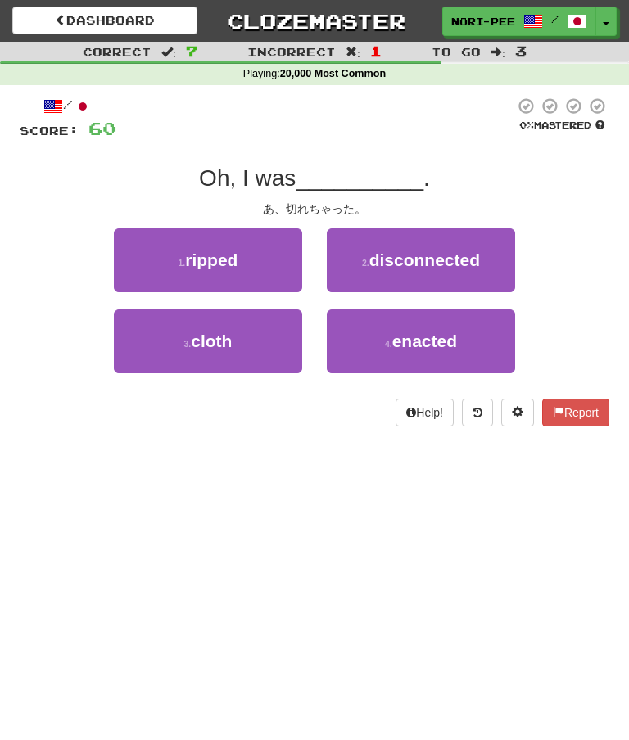
click at [260, 271] on button "1 . ripped" at bounding box center [208, 261] width 188 height 64
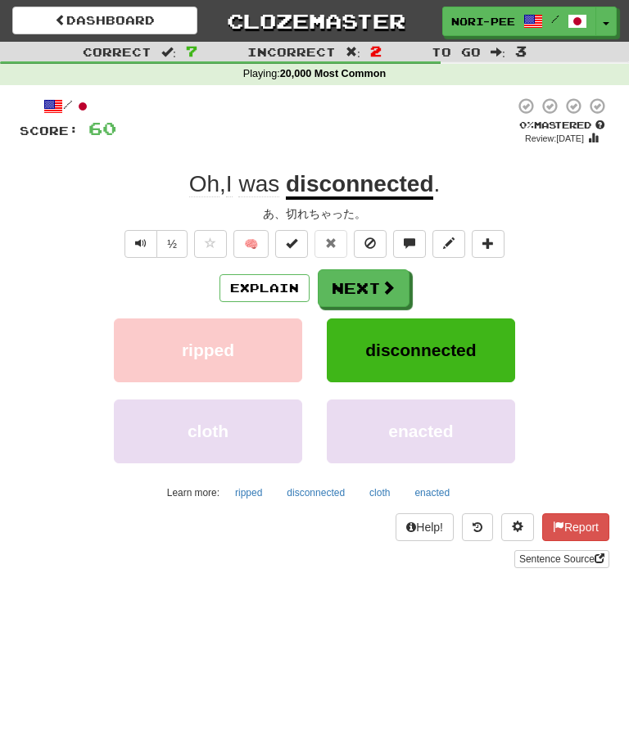
click at [270, 279] on button "Explain" at bounding box center [265, 288] width 90 height 28
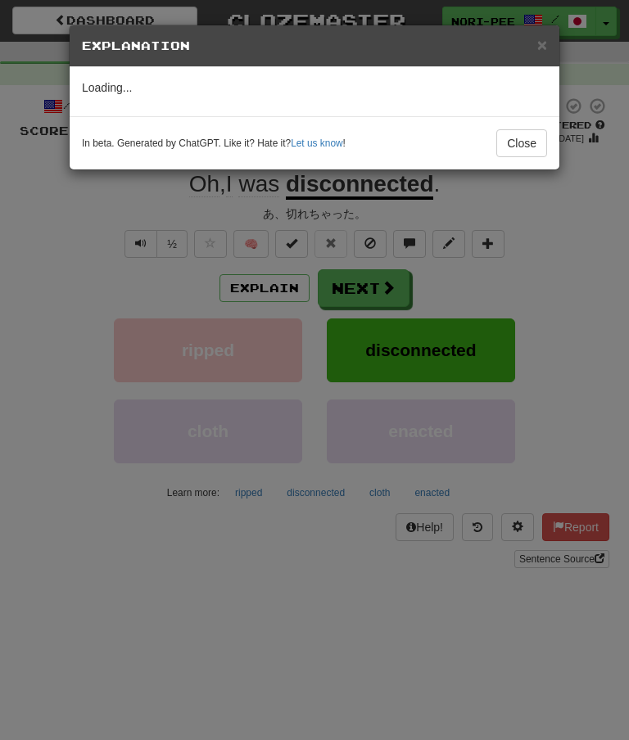
click at [526, 140] on button "Close" at bounding box center [521, 143] width 51 height 28
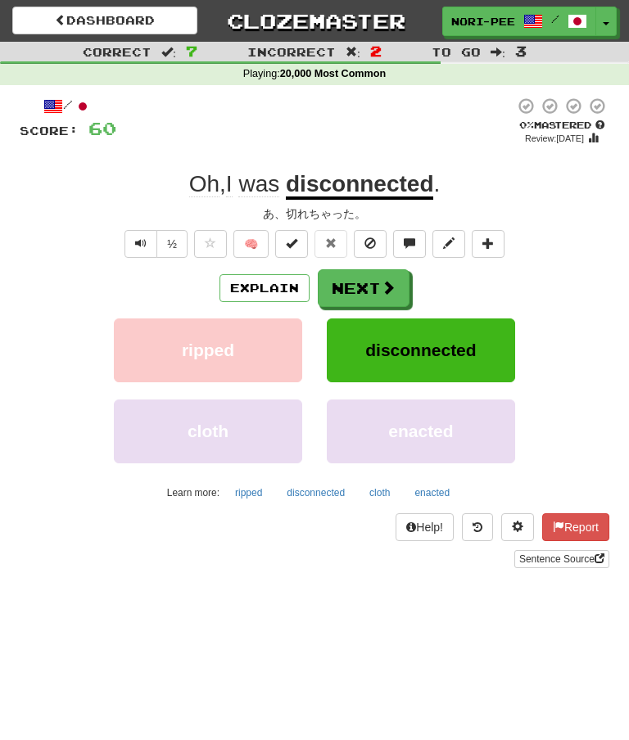
click at [371, 286] on button "Next" at bounding box center [364, 288] width 92 height 38
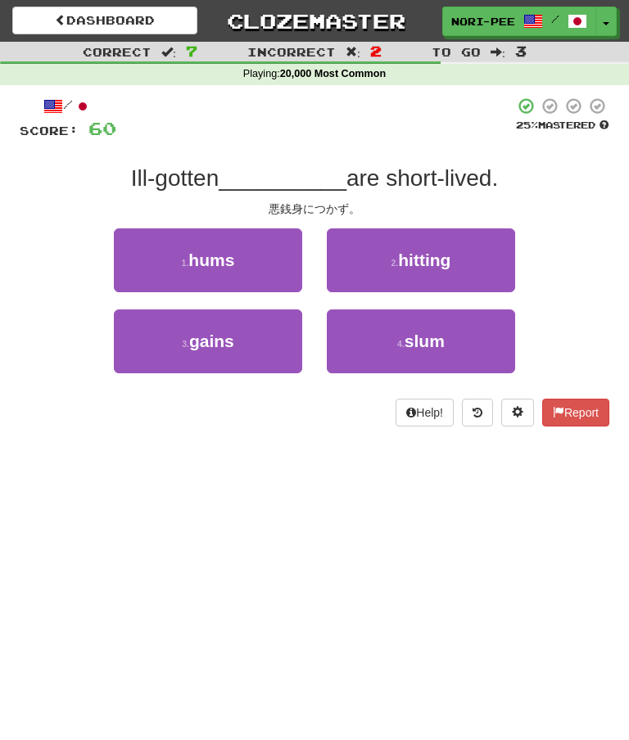
click at [252, 350] on button "3 . gains" at bounding box center [208, 342] width 188 height 64
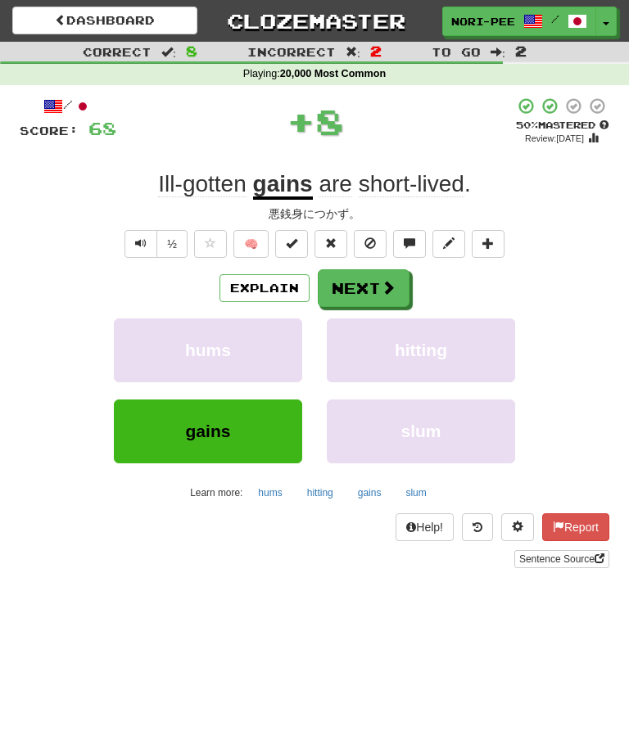
click at [271, 274] on button "Explain" at bounding box center [265, 288] width 90 height 28
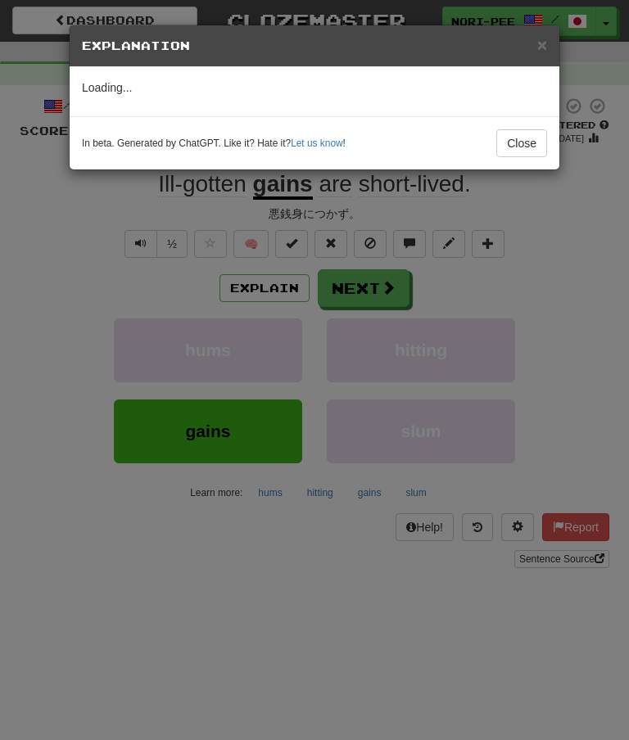
click at [532, 129] on button "Close" at bounding box center [521, 143] width 51 height 28
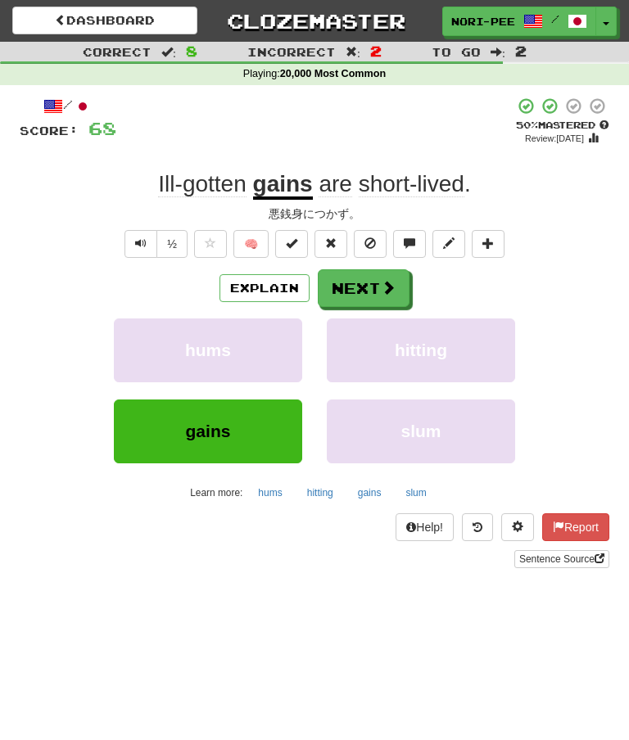
click at [374, 283] on button "Next" at bounding box center [364, 288] width 92 height 38
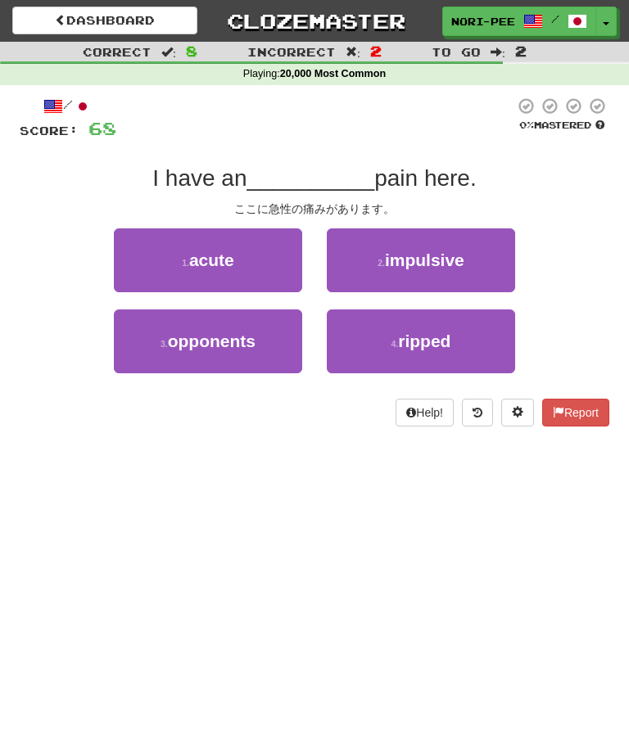
click at [245, 346] on span "opponents" at bounding box center [212, 341] width 88 height 19
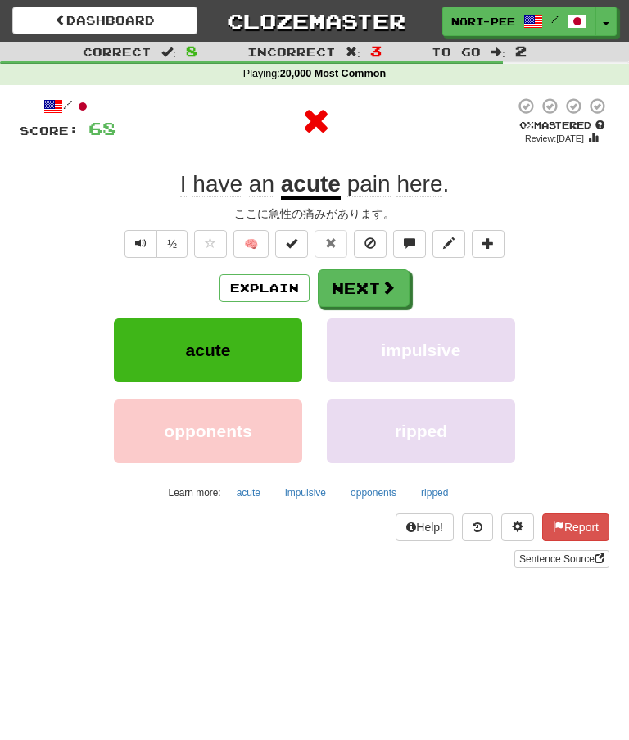
click at [268, 282] on button "Explain" at bounding box center [265, 288] width 90 height 28
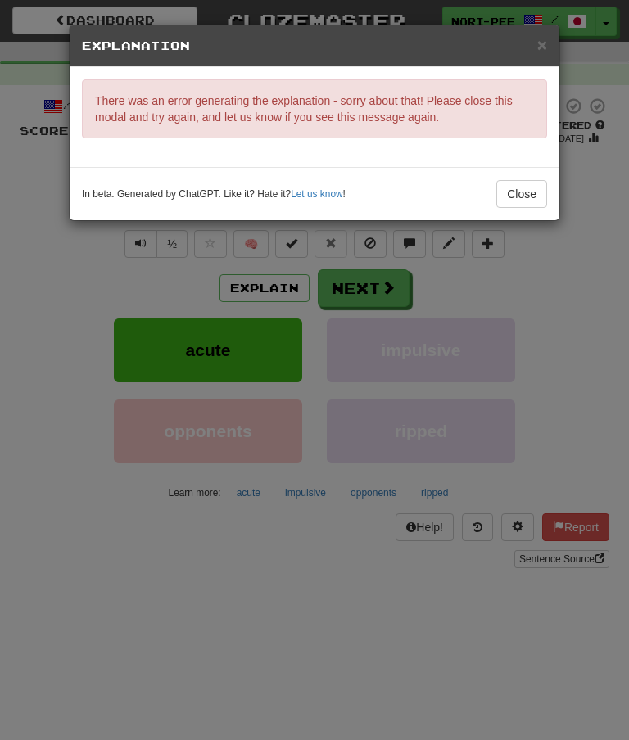
click at [541, 188] on button "Close" at bounding box center [521, 194] width 51 height 28
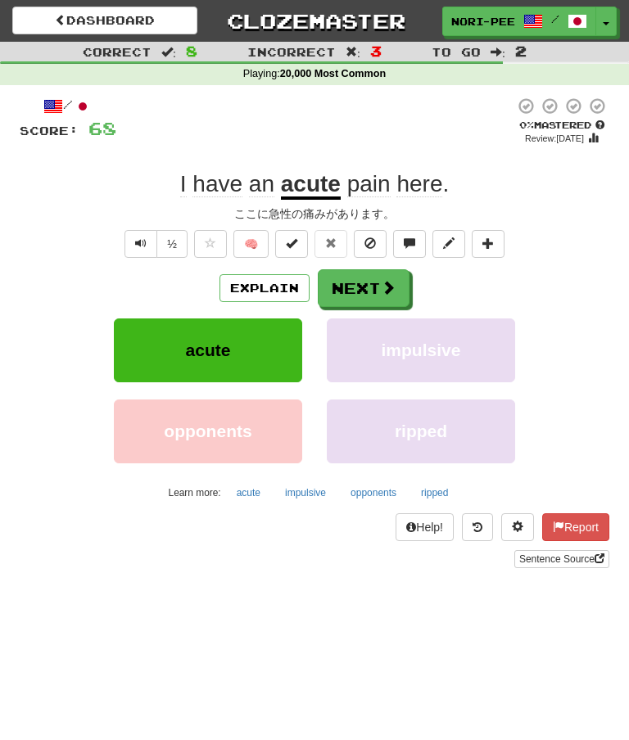
click at [273, 274] on button "Explain" at bounding box center [265, 288] width 90 height 28
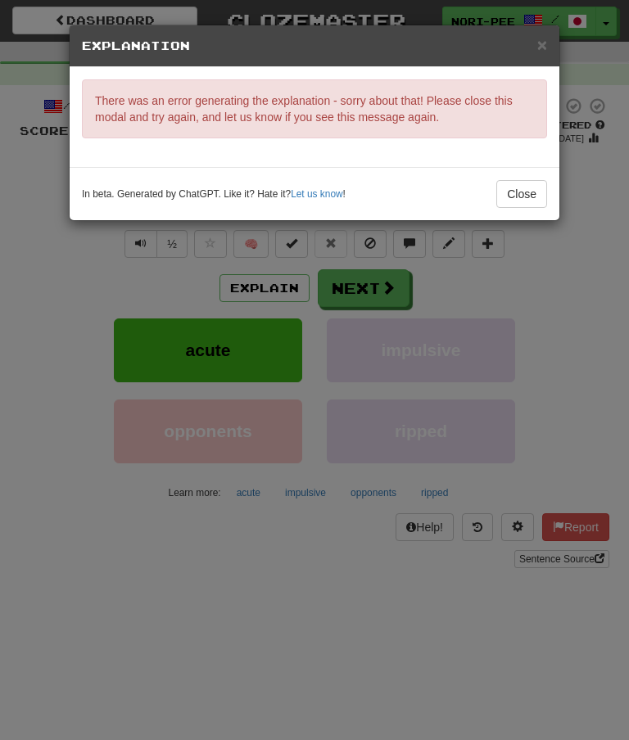
click at [516, 183] on button "Close" at bounding box center [521, 194] width 51 height 28
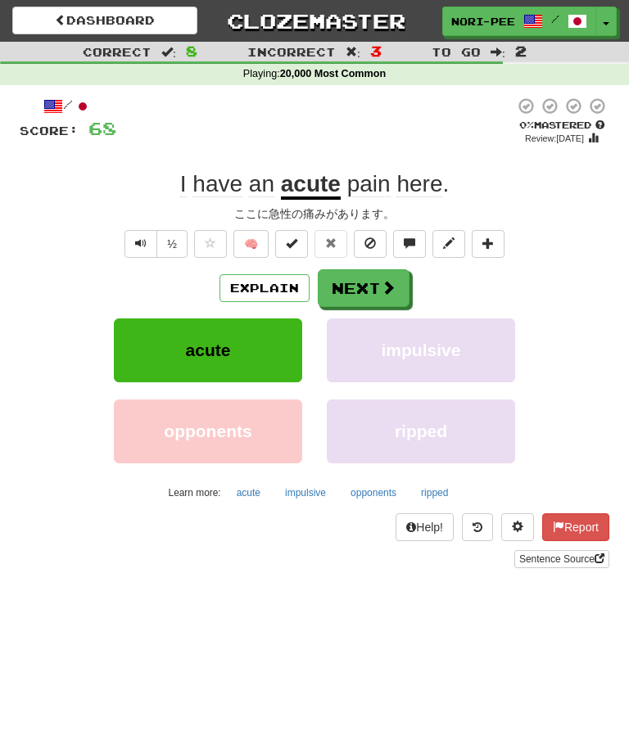
click at [378, 275] on button "Next" at bounding box center [364, 288] width 92 height 38
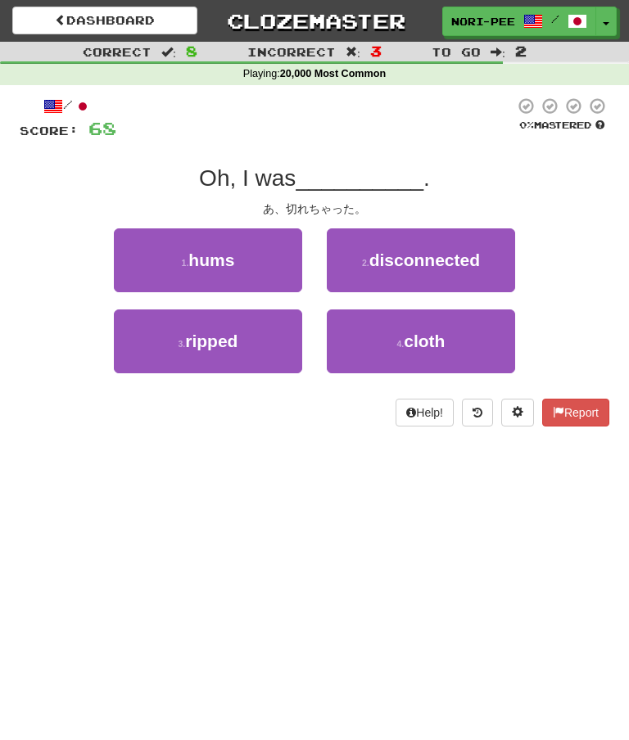
click at [250, 332] on button "3 . ripped" at bounding box center [208, 342] width 188 height 64
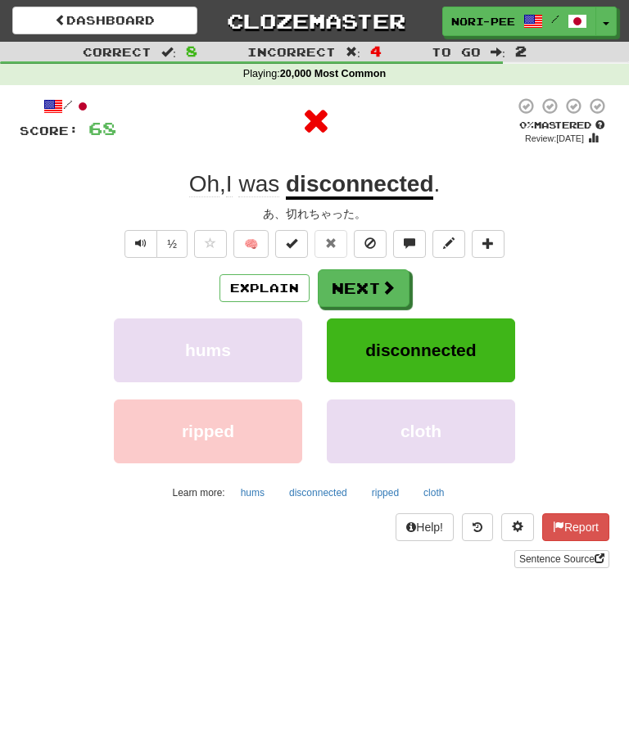
click at [264, 284] on button "Explain" at bounding box center [265, 288] width 90 height 28
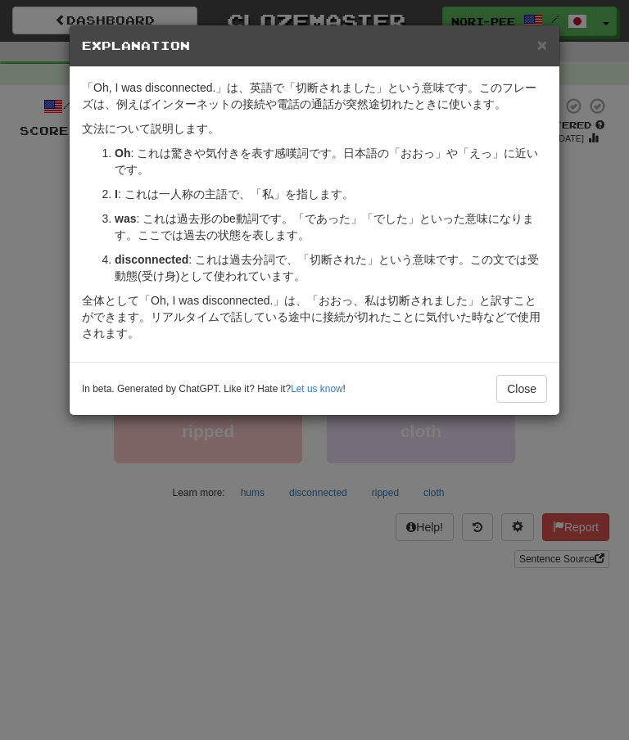
click at [527, 386] on button "Close" at bounding box center [521, 389] width 51 height 28
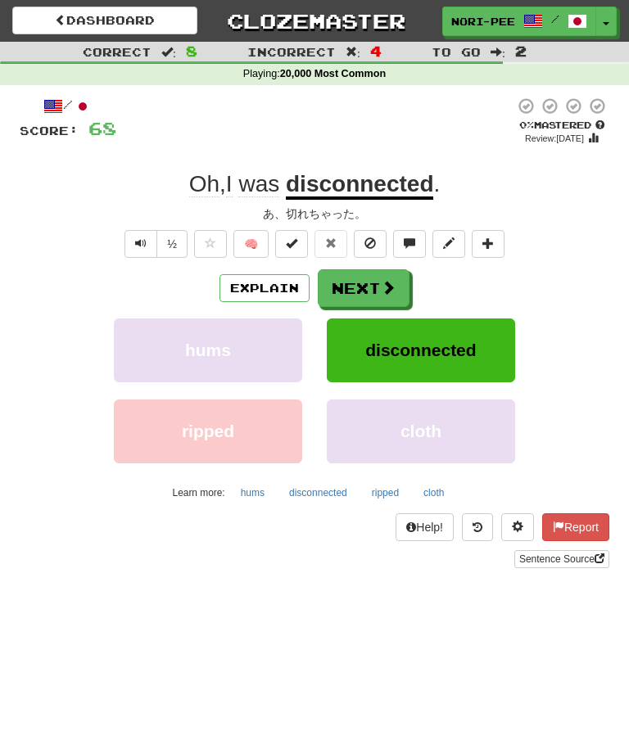
click at [378, 285] on button "Next" at bounding box center [364, 288] width 92 height 38
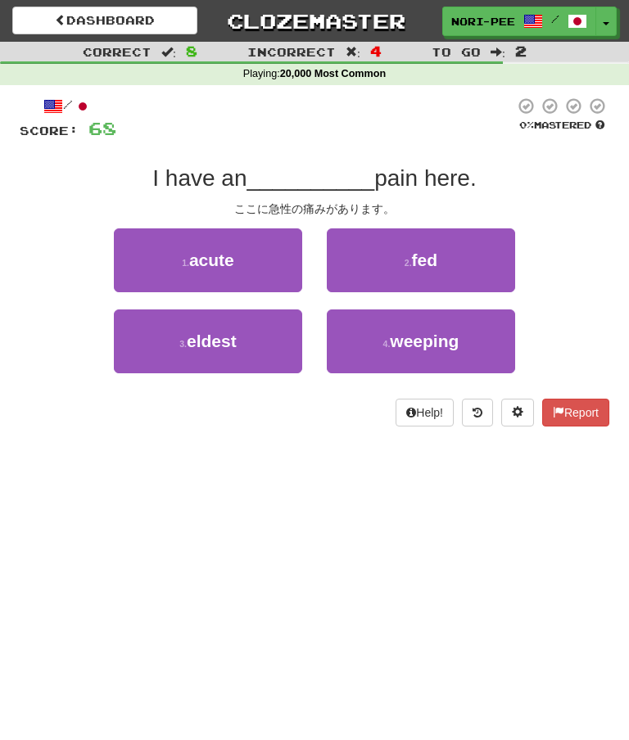
click at [250, 259] on button "1 . acute" at bounding box center [208, 261] width 188 height 64
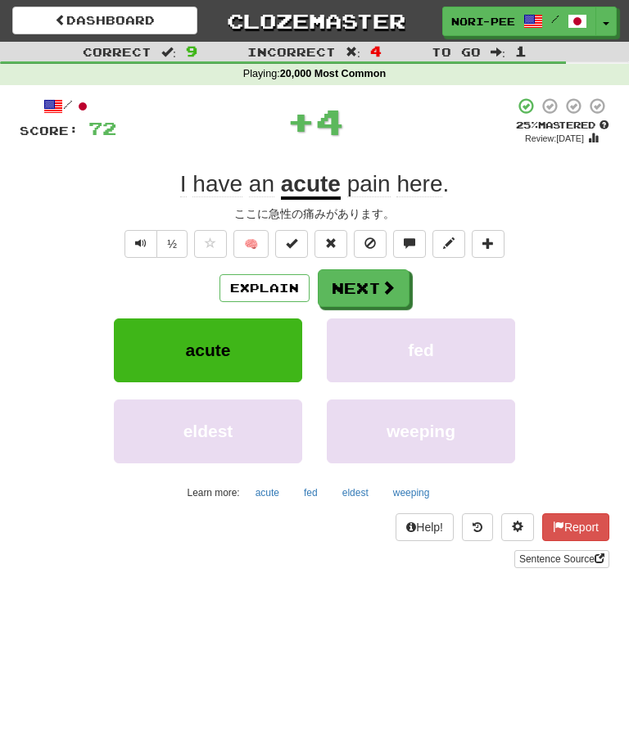
click at [362, 282] on button "Next" at bounding box center [364, 288] width 92 height 38
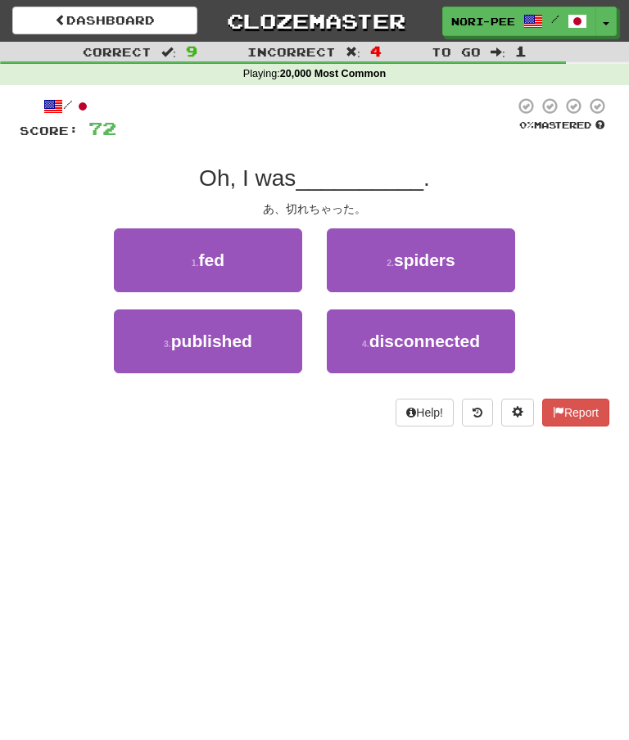
click at [394, 342] on span "disconnected" at bounding box center [424, 341] width 111 height 19
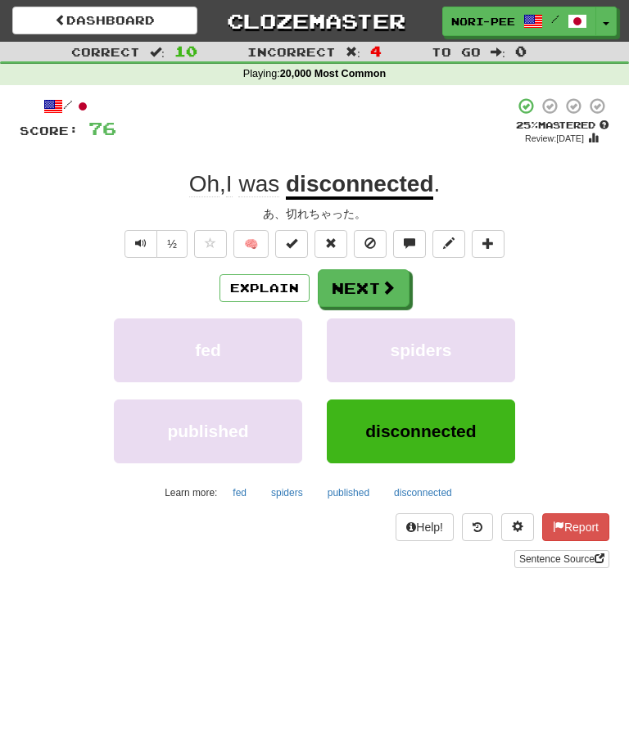
click at [374, 279] on button "Next" at bounding box center [364, 288] width 92 height 38
